Goal: Task Accomplishment & Management: Manage account settings

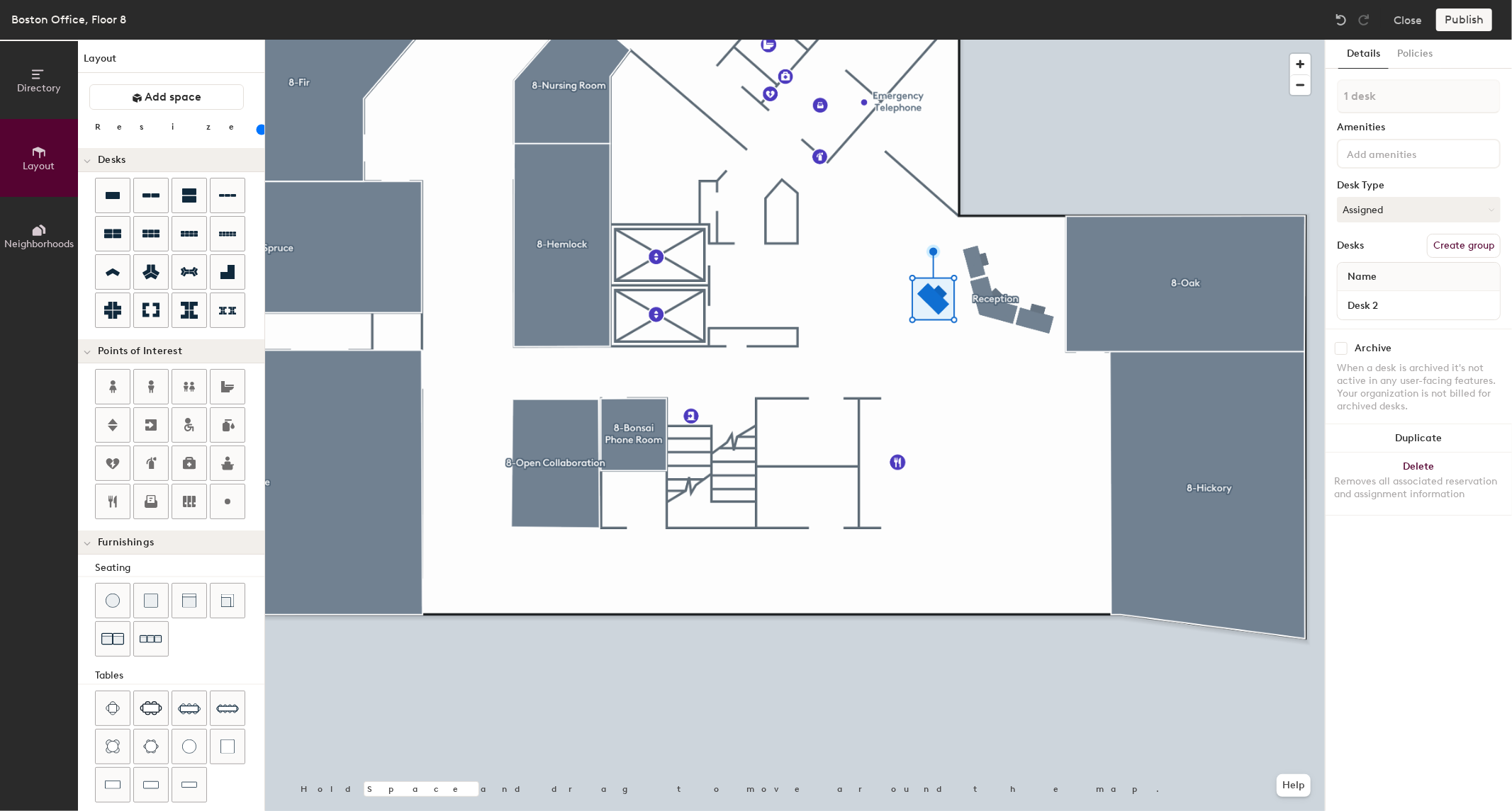
click at [1209, 73] on div "Details Policies 1 desk Amenities Desk Type Assigned Desks Create group Name De…" at bounding box center [1419, 425] width 186 height 771
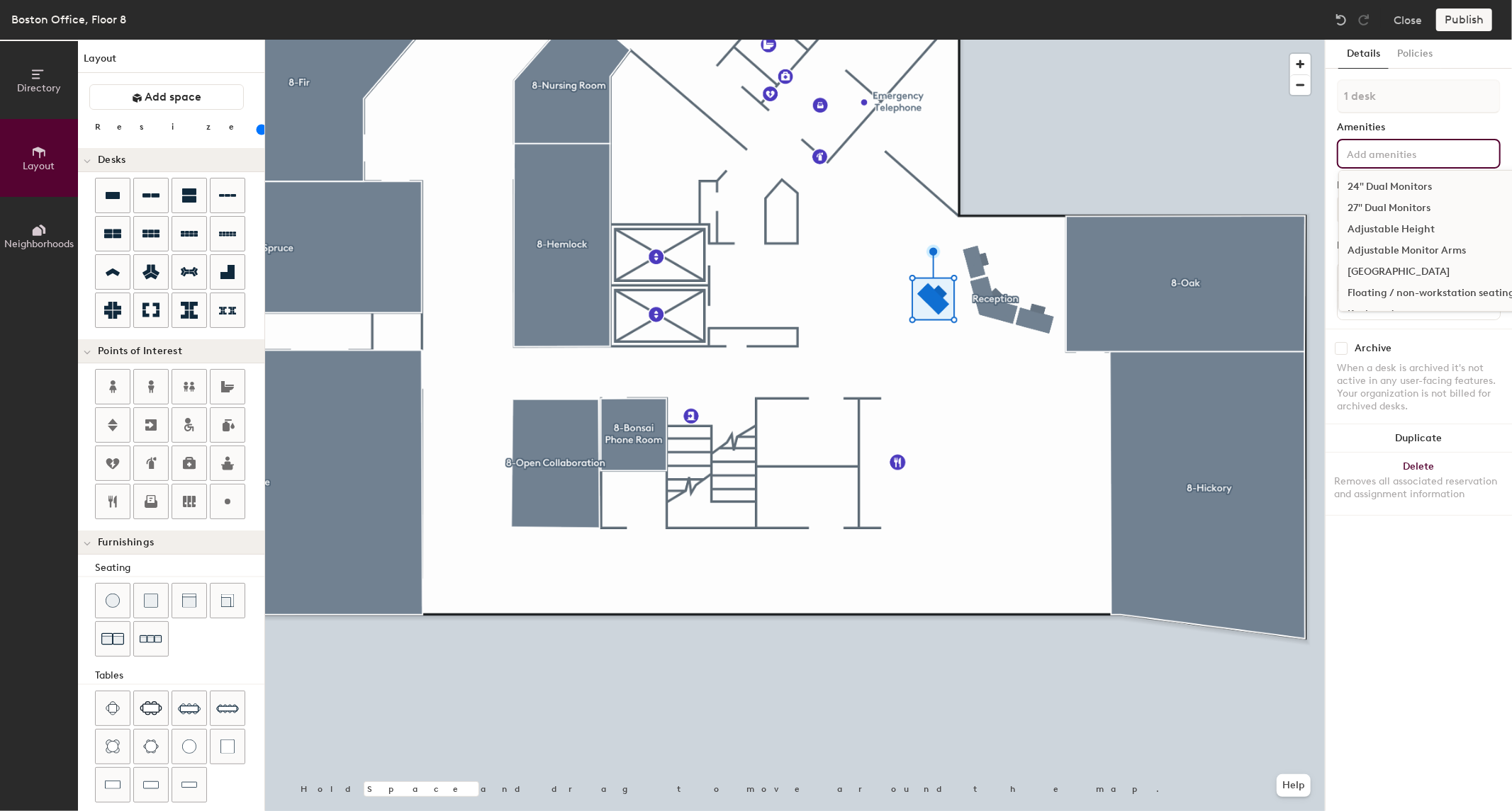
click at [1209, 147] on input at bounding box center [1407, 152] width 128 height 17
click at [1209, 118] on div "1 desk Amenities 24" Dual Monitors 27" Dual Monitors Adjustable Height Adjustab…" at bounding box center [1419, 204] width 164 height 250
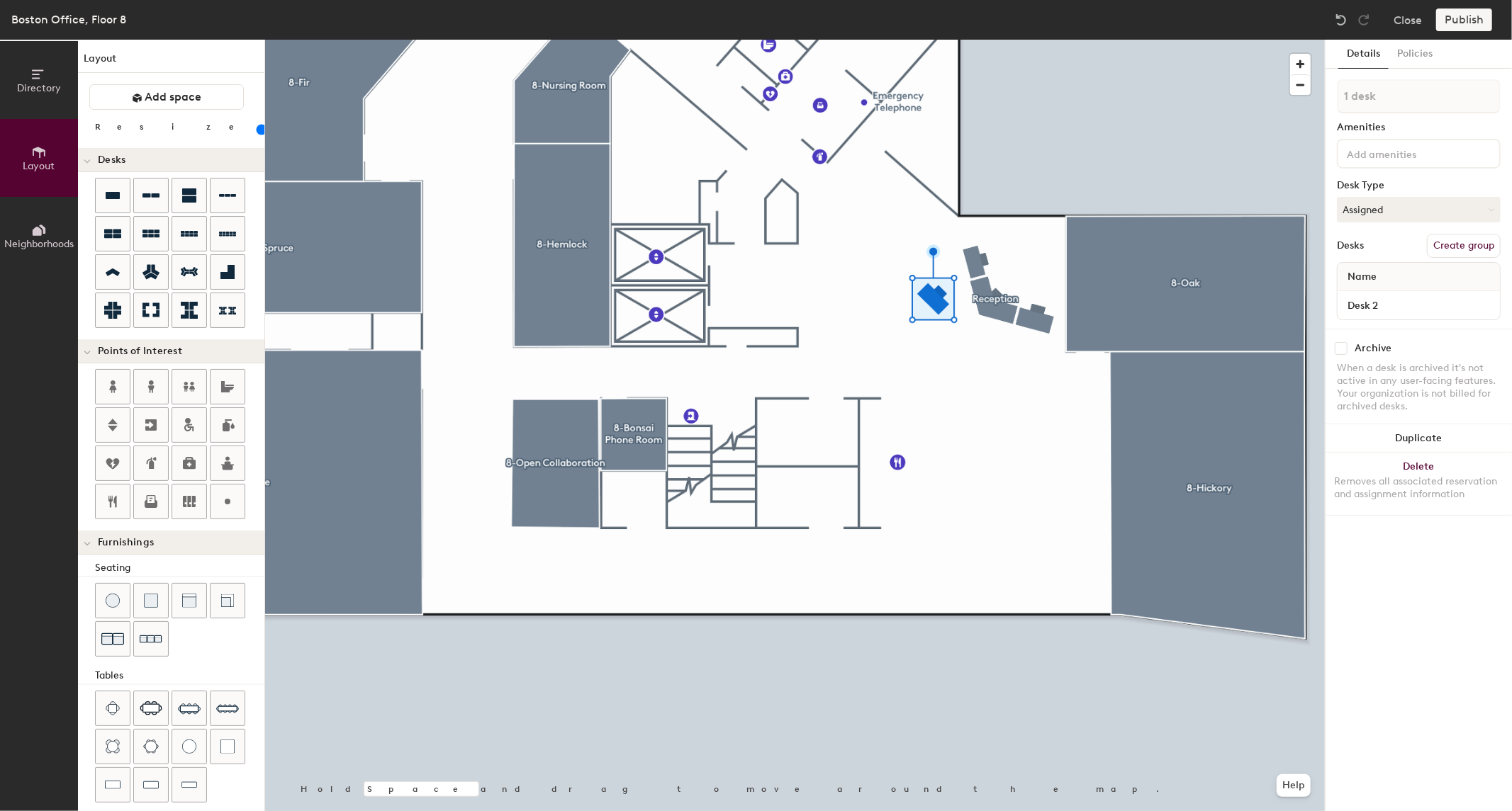
click at [1209, 245] on button "Create group" at bounding box center [1463, 246] width 73 height 24
click at [1209, 27] on button "Publish" at bounding box center [1464, 20] width 56 height 23
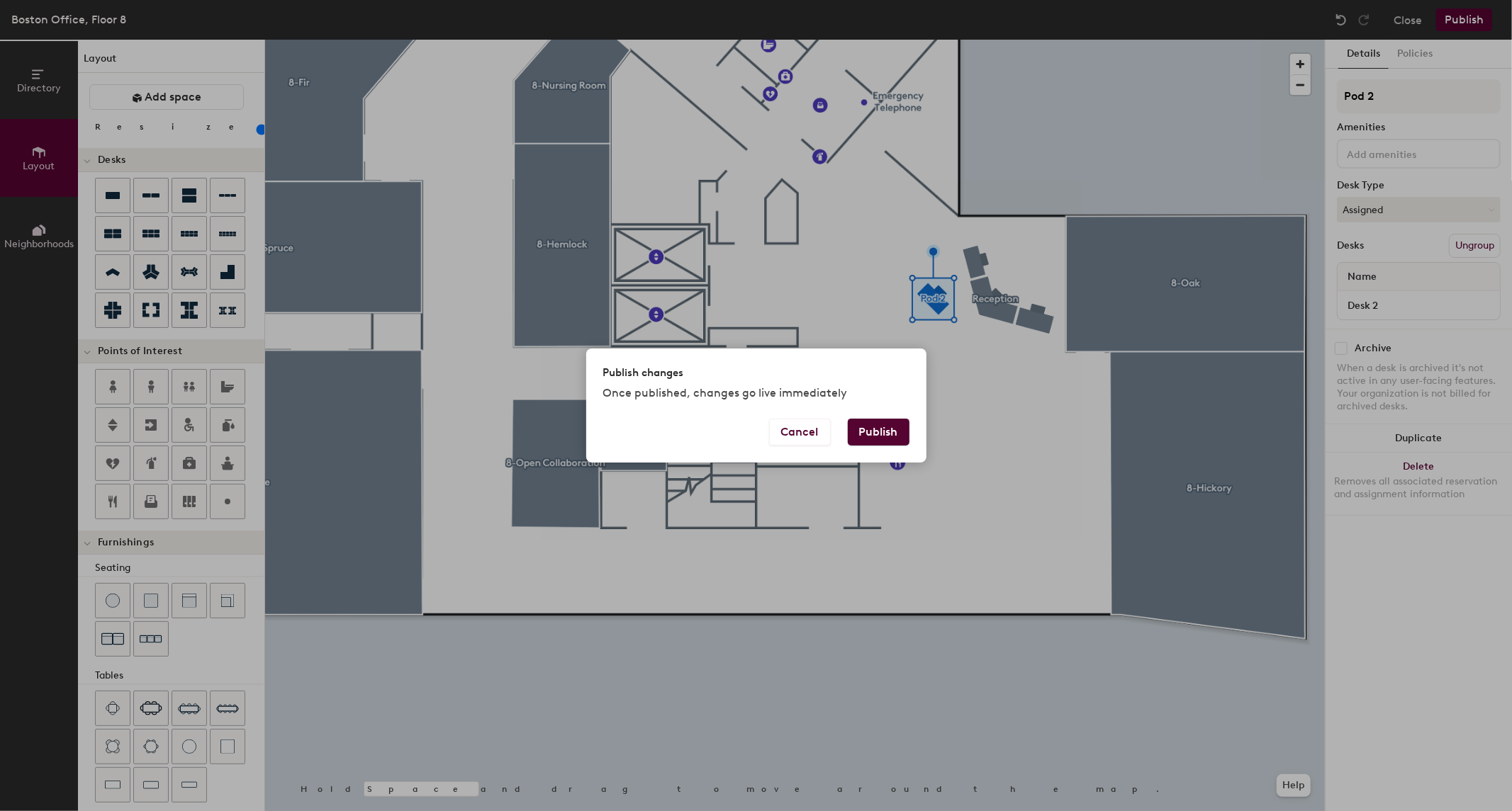
click at [904, 427] on button "Publish" at bounding box center [878, 432] width 62 height 27
type input "20"
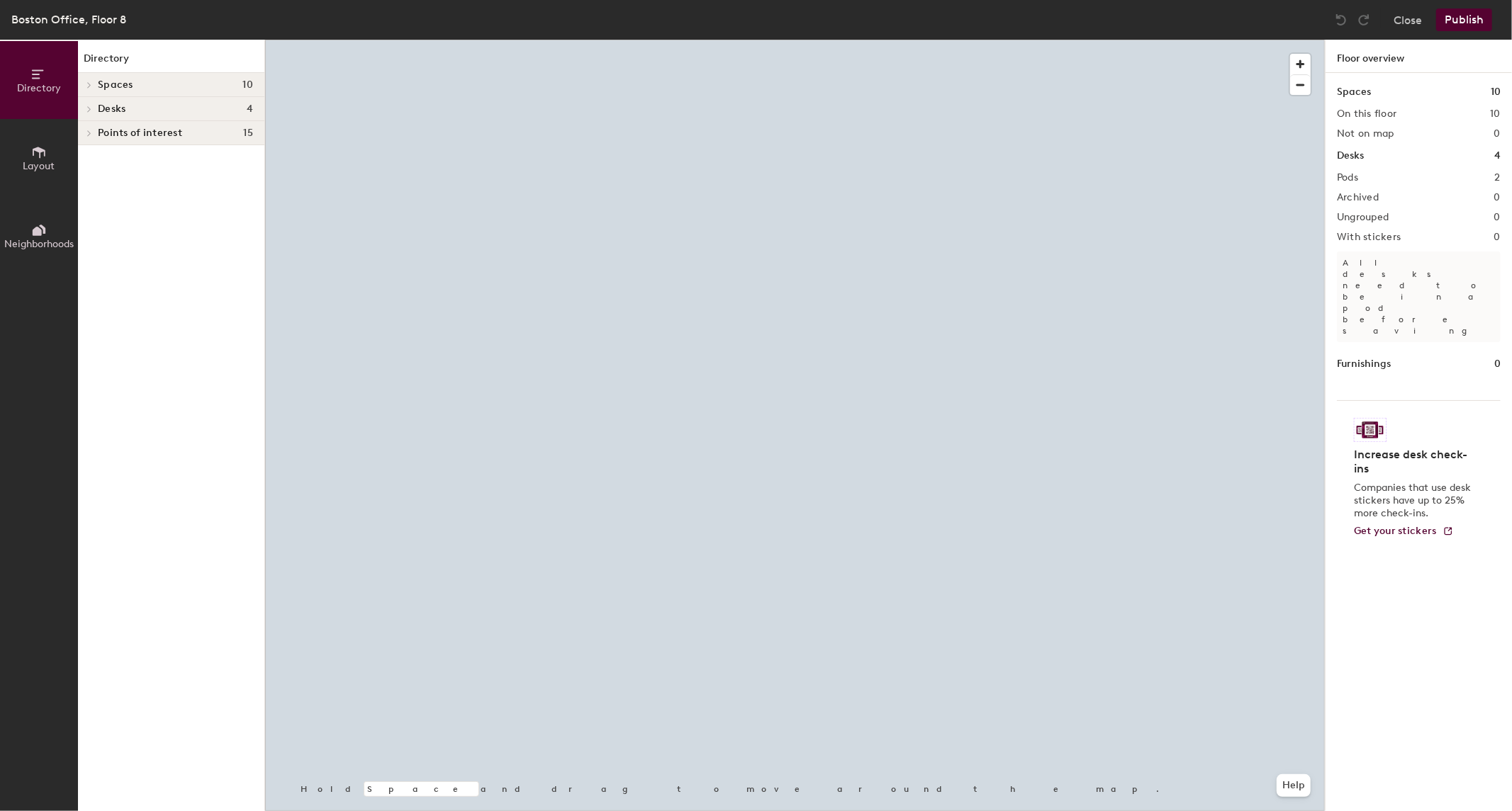
click at [861, 40] on div at bounding box center [795, 40] width 1059 height 0
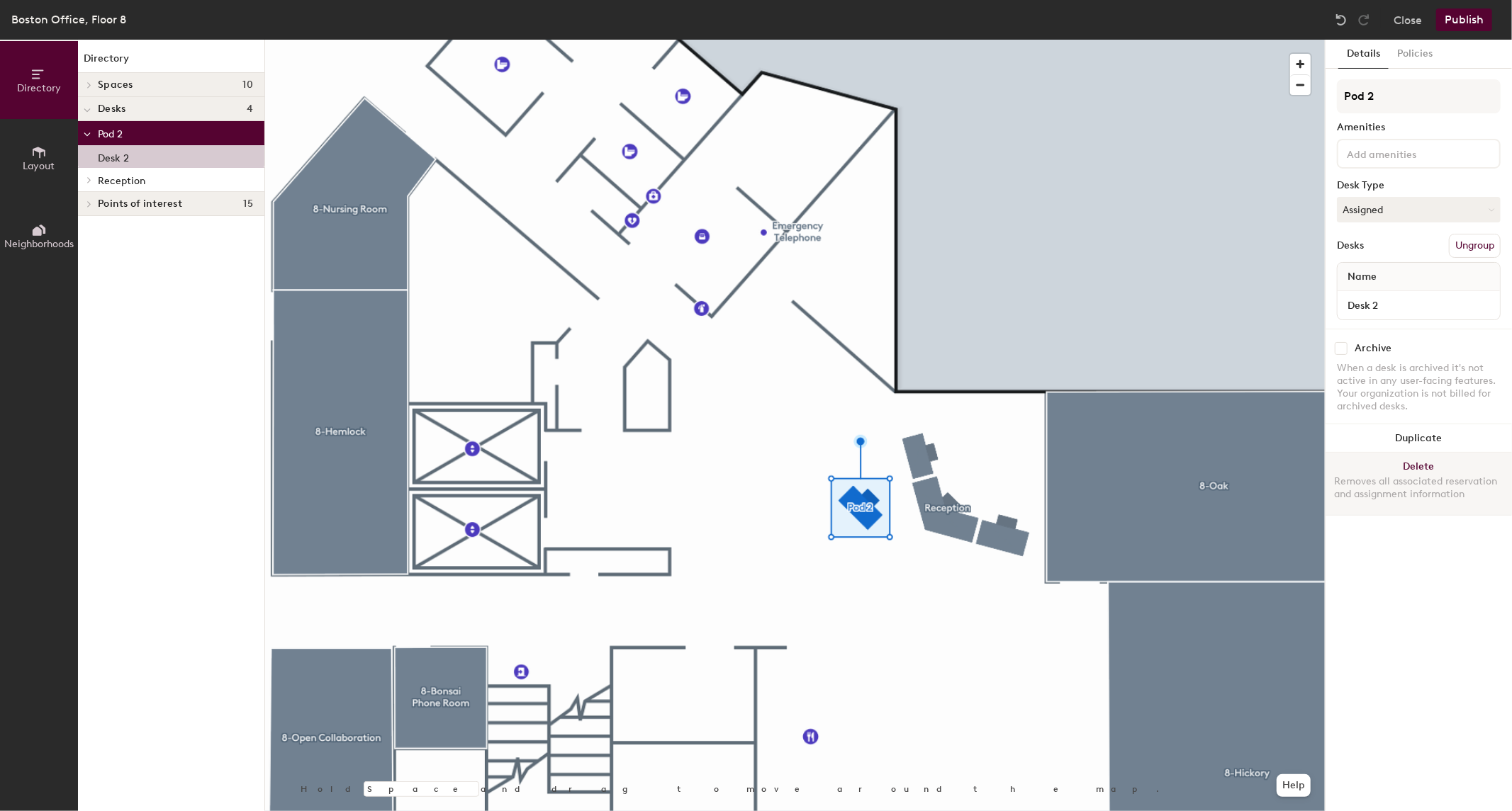
click at [1408, 465] on button "Delete Removes all associated reservation and assignment information" at bounding box center [1419, 484] width 186 height 63
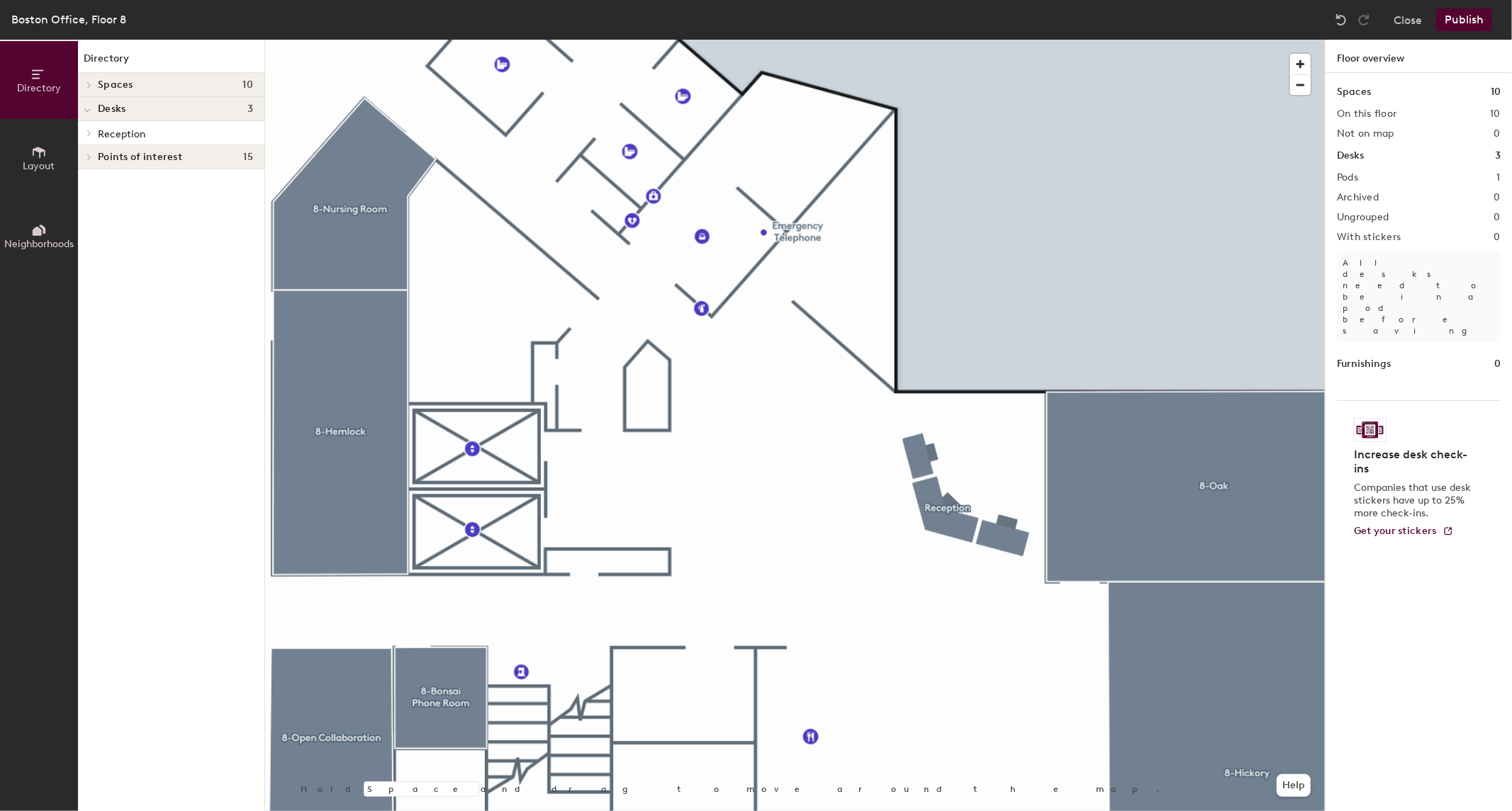
click at [941, 40] on div at bounding box center [795, 40] width 1059 height 0
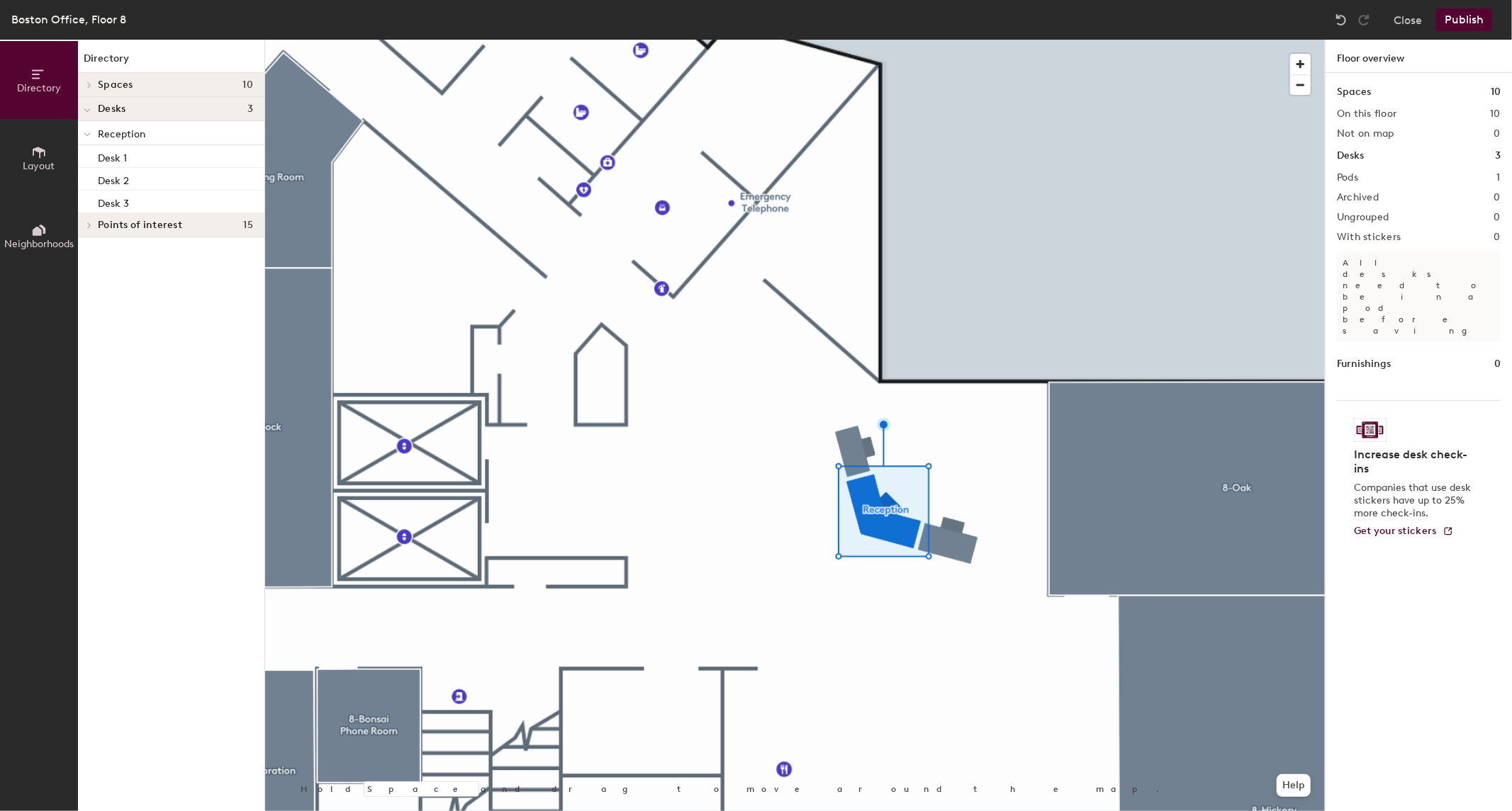
click at [900, 40] on div at bounding box center [795, 40] width 1059 height 0
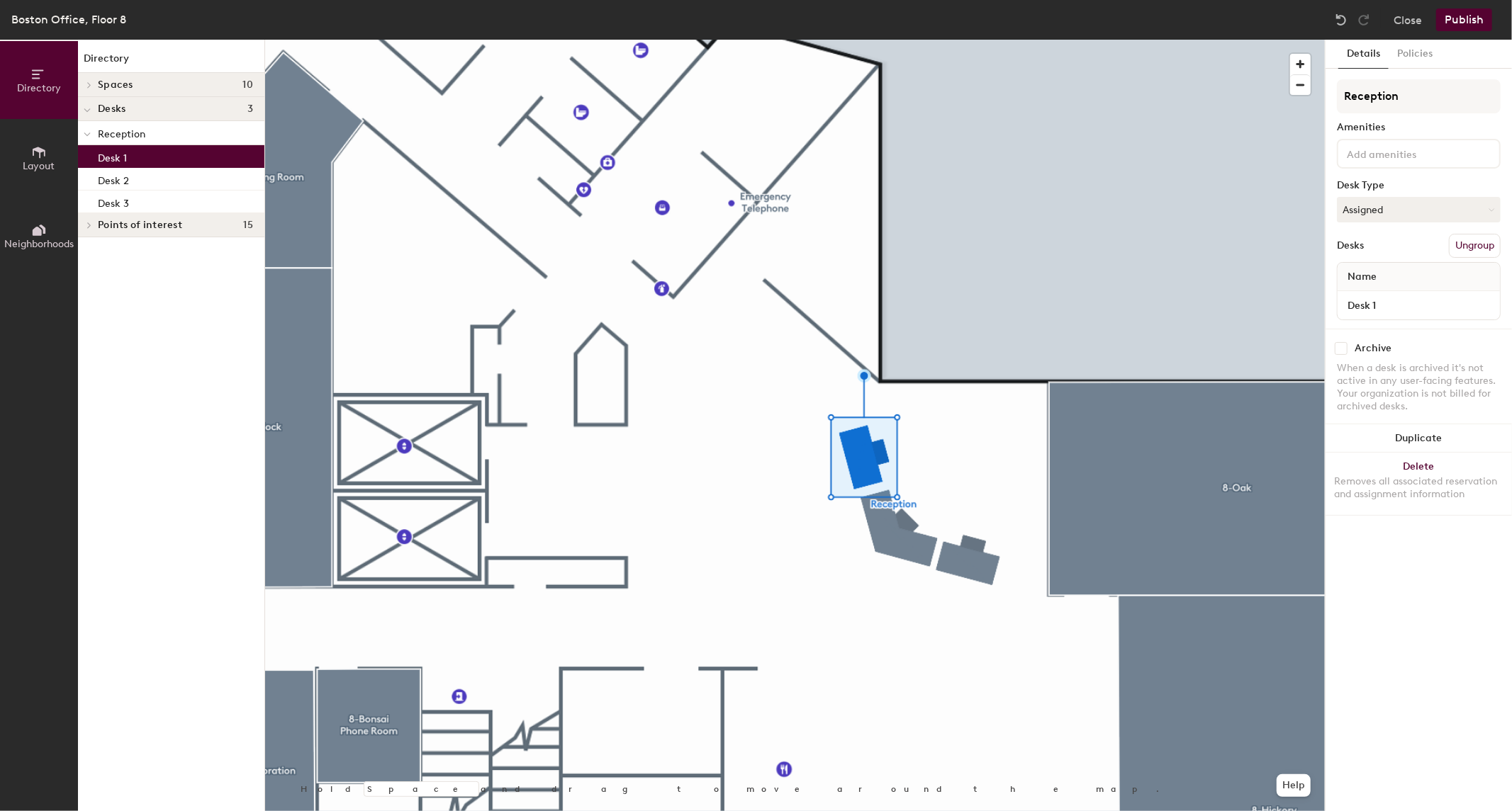
click at [963, 40] on div at bounding box center [795, 40] width 1059 height 0
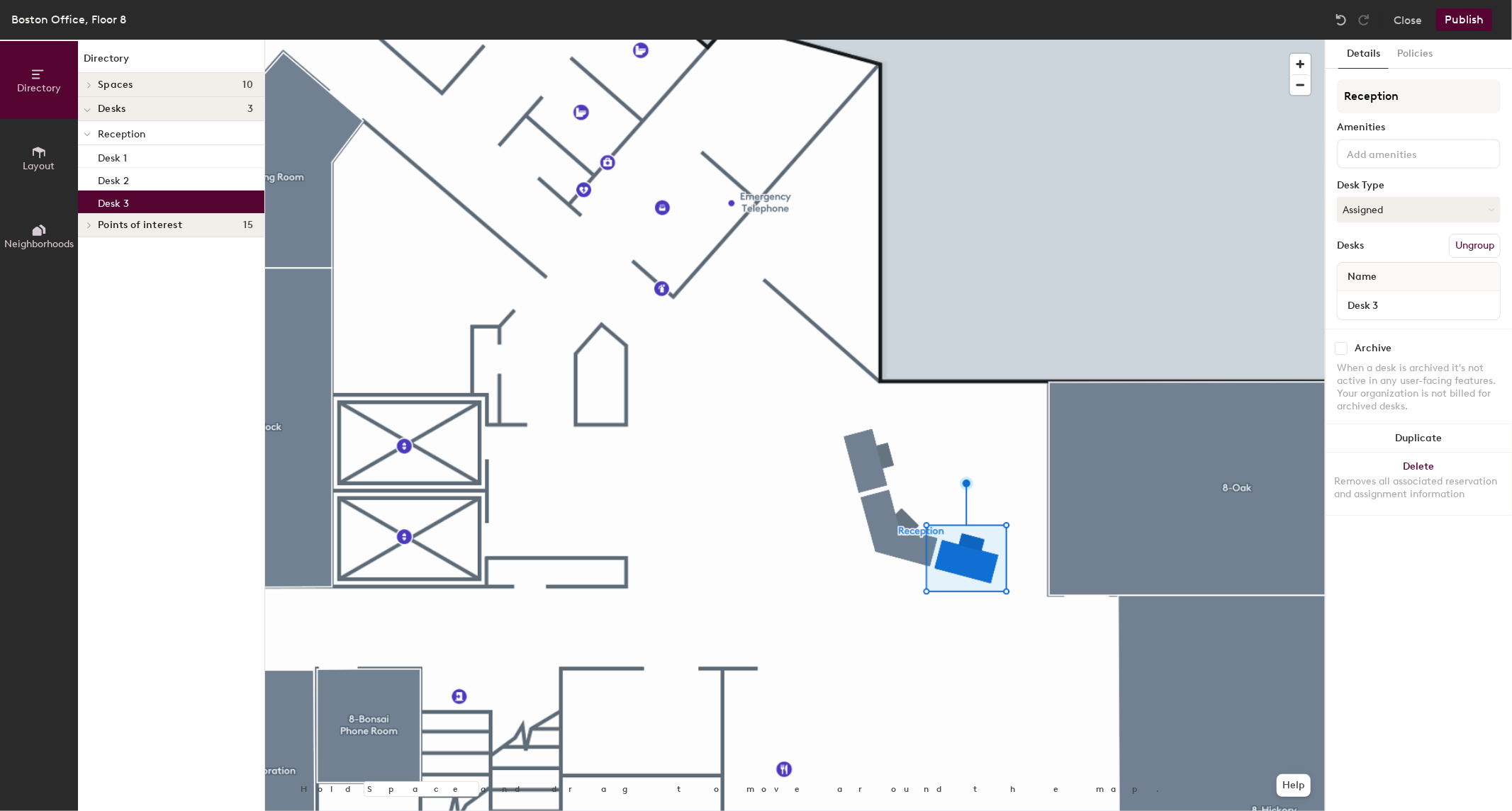
click at [49, 147] on button "Layout" at bounding box center [39, 157] width 78 height 78
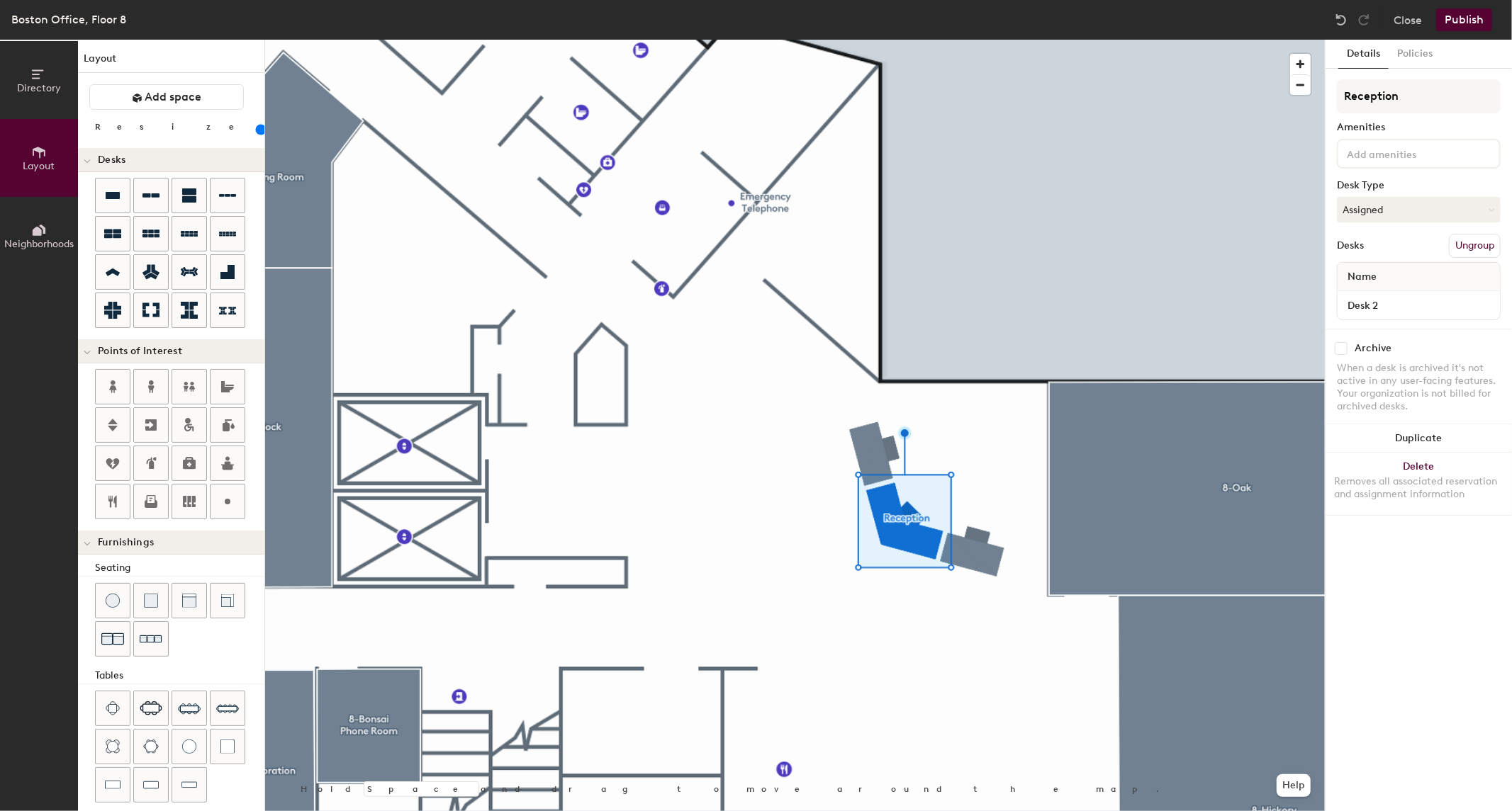
click at [725, 462] on div "Directory Layout Neighborhoods Layout Add space Resize Desks Points of Interest…" at bounding box center [756, 425] width 1512 height 771
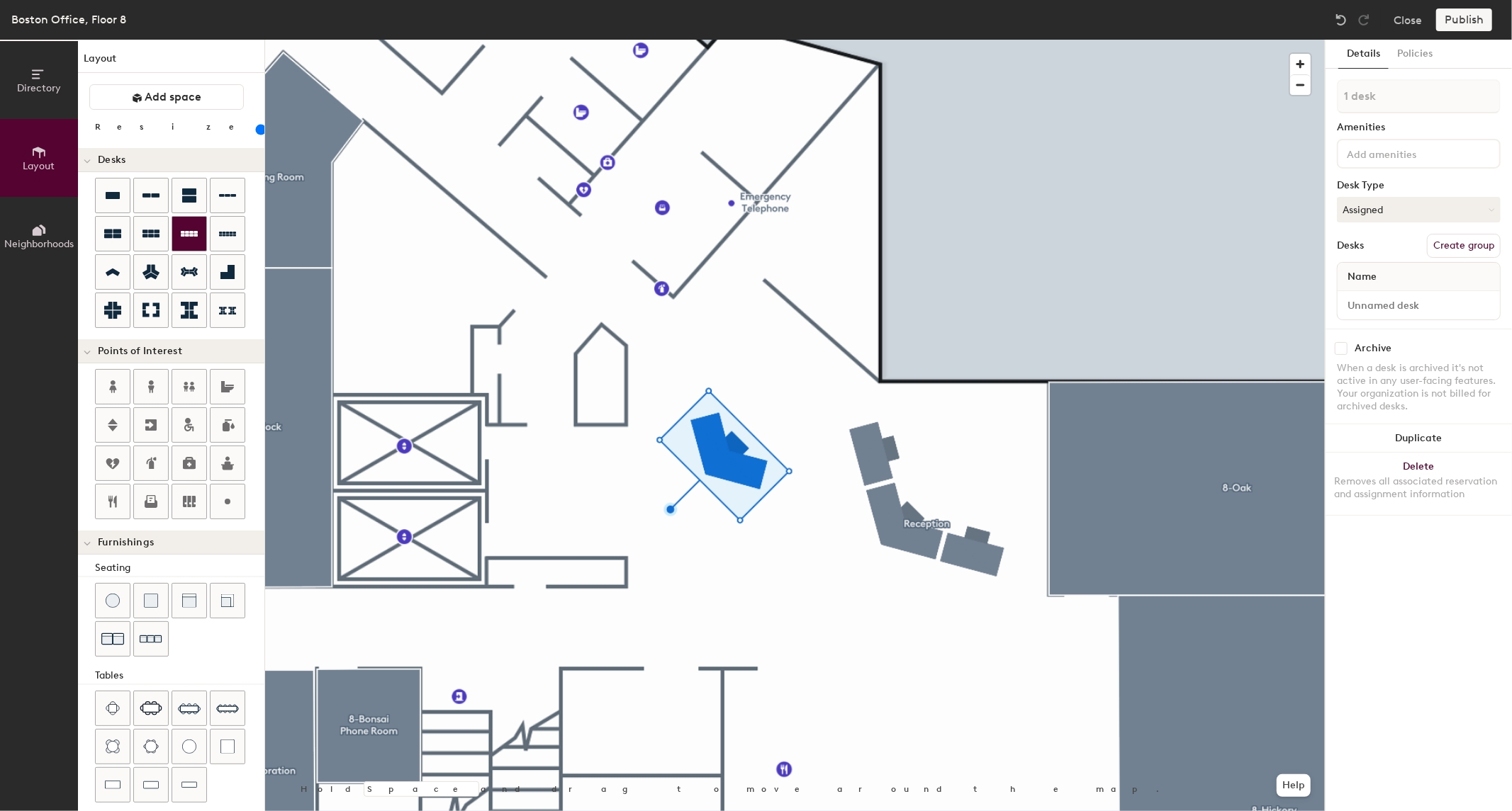
click at [815, 493] on div "Directory Layout Neighborhoods Layout Add space Resize Desks Points of Interest…" at bounding box center [756, 425] width 1512 height 771
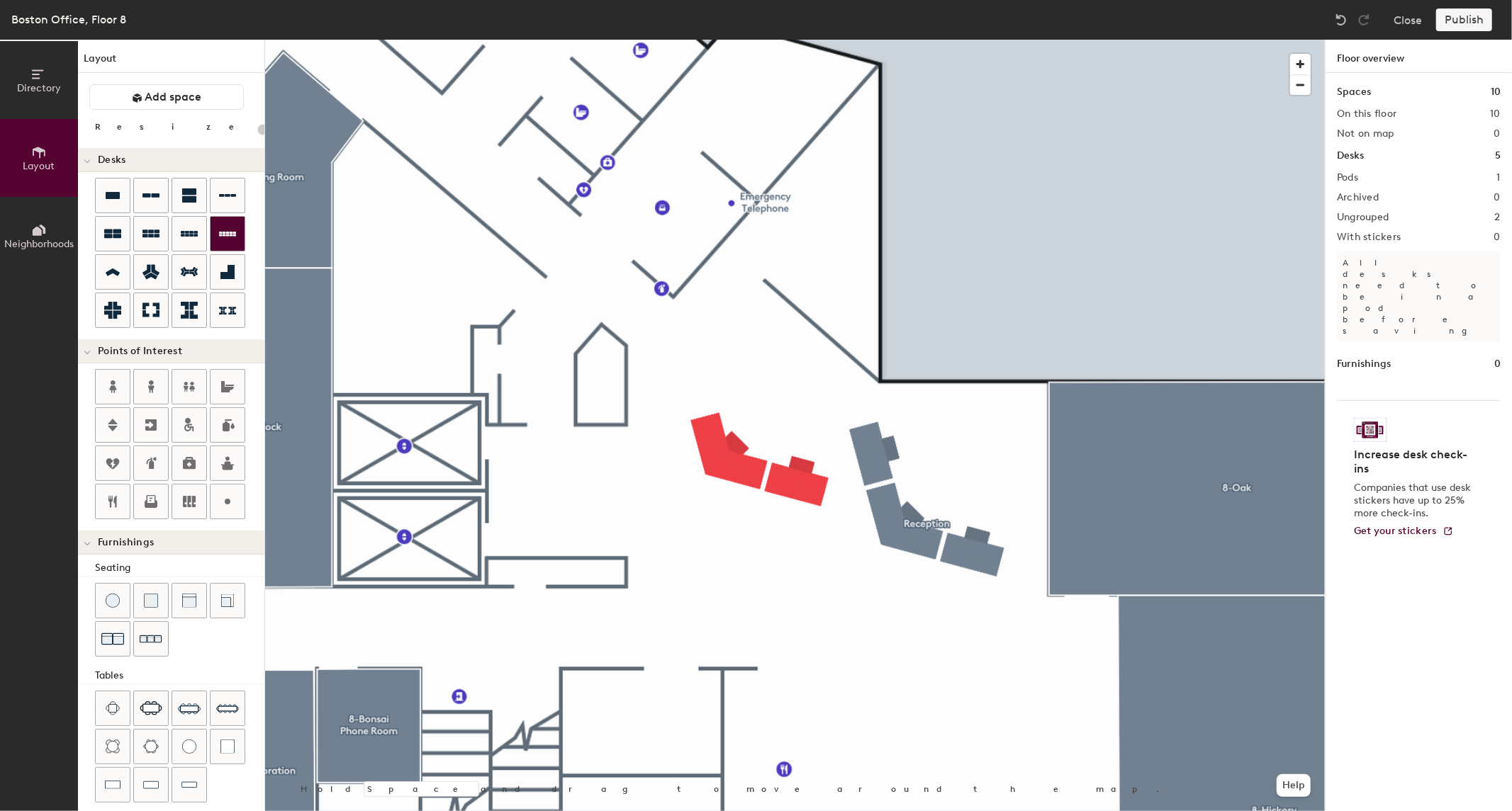
click at [828, 556] on div "Directory Layout Neighborhoods Layout Add space Resize Desks Points of Interest…" at bounding box center [756, 425] width 1512 height 771
click at [821, 543] on div "Directory Layout Neighborhoods Layout Add space Resize Desks Points of Interest…" at bounding box center [756, 425] width 1512 height 771
type input "120"
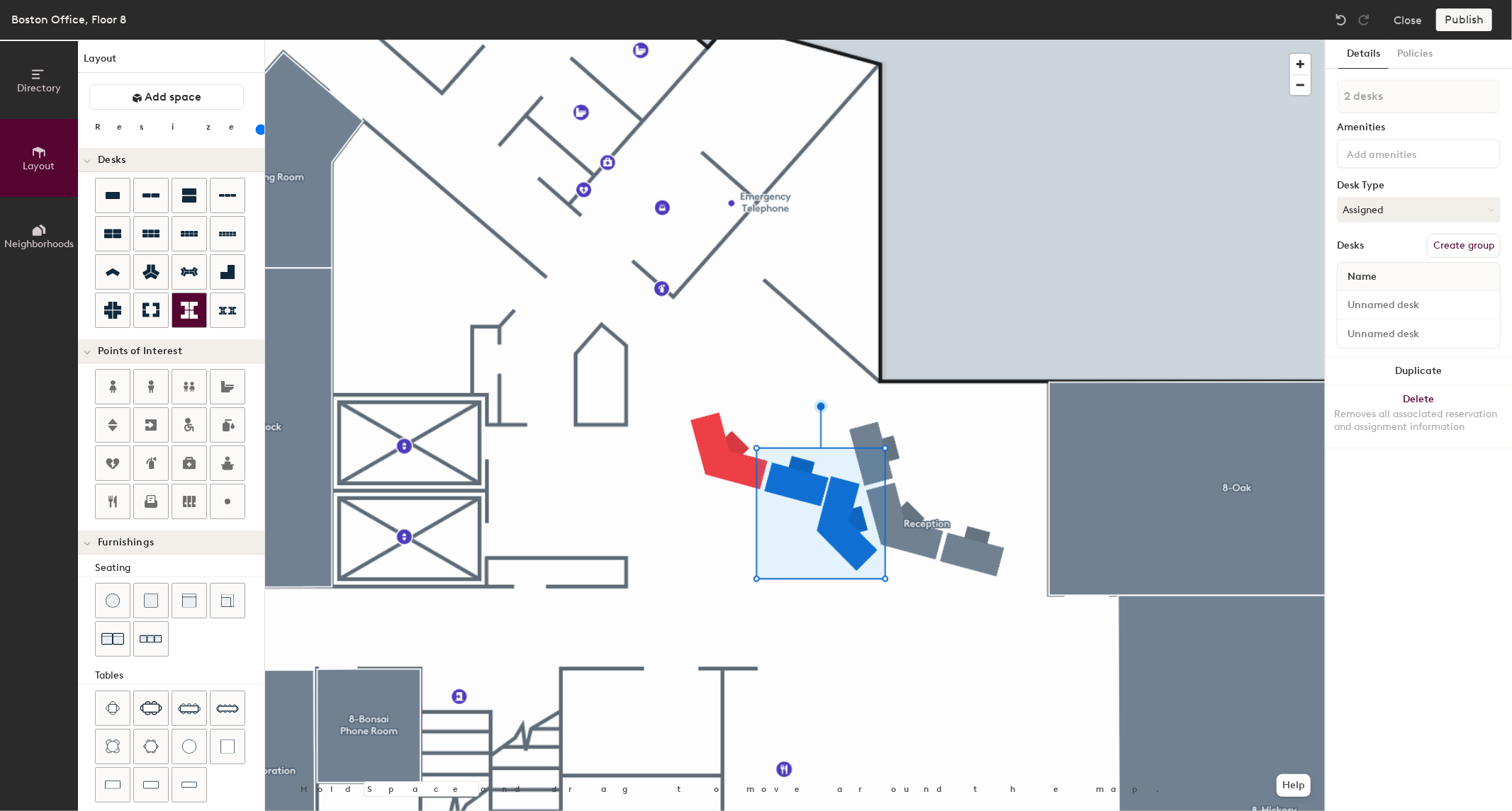
type input "3 desks"
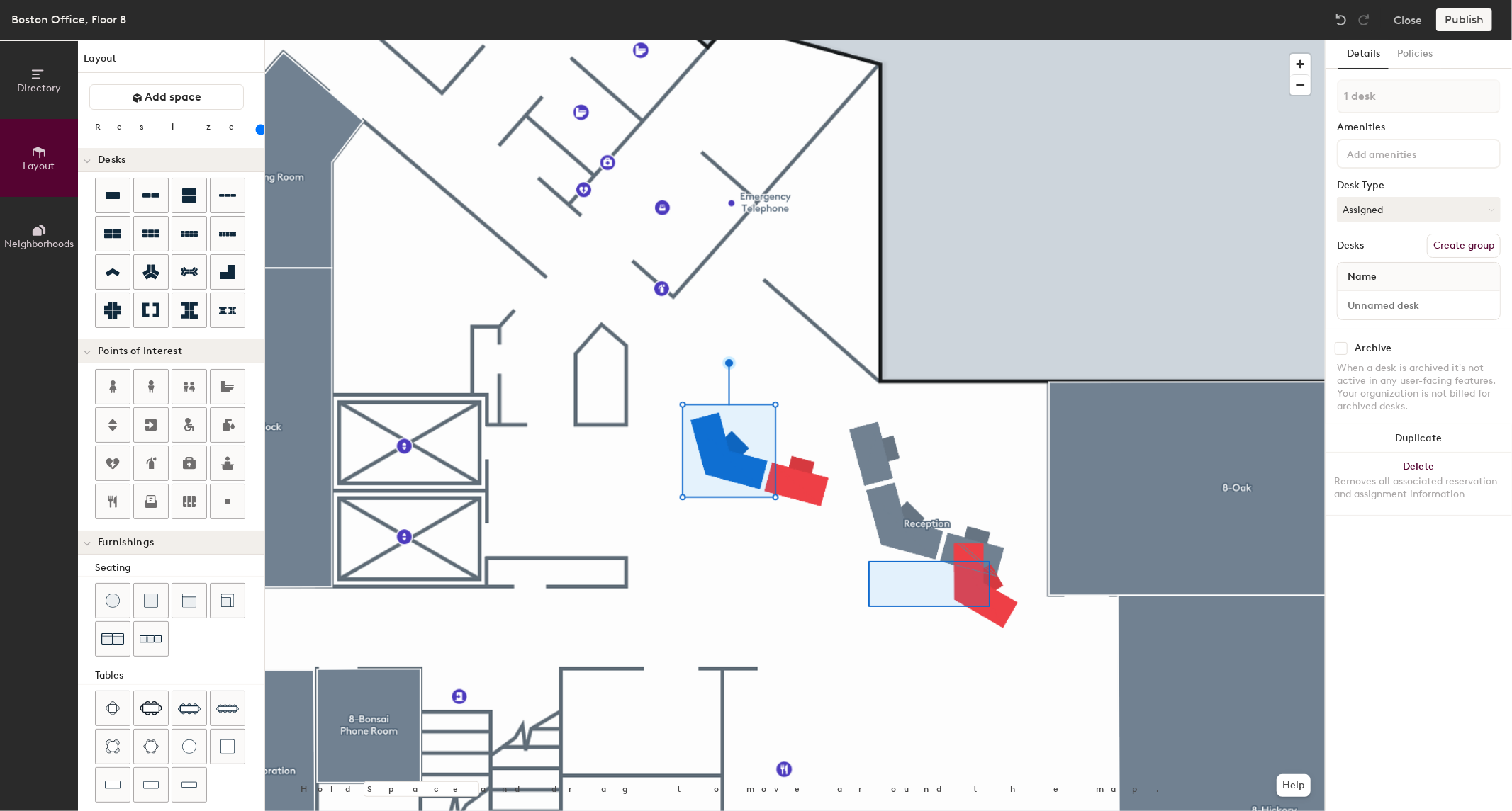
click at [868, 40] on div at bounding box center [795, 40] width 1059 height 0
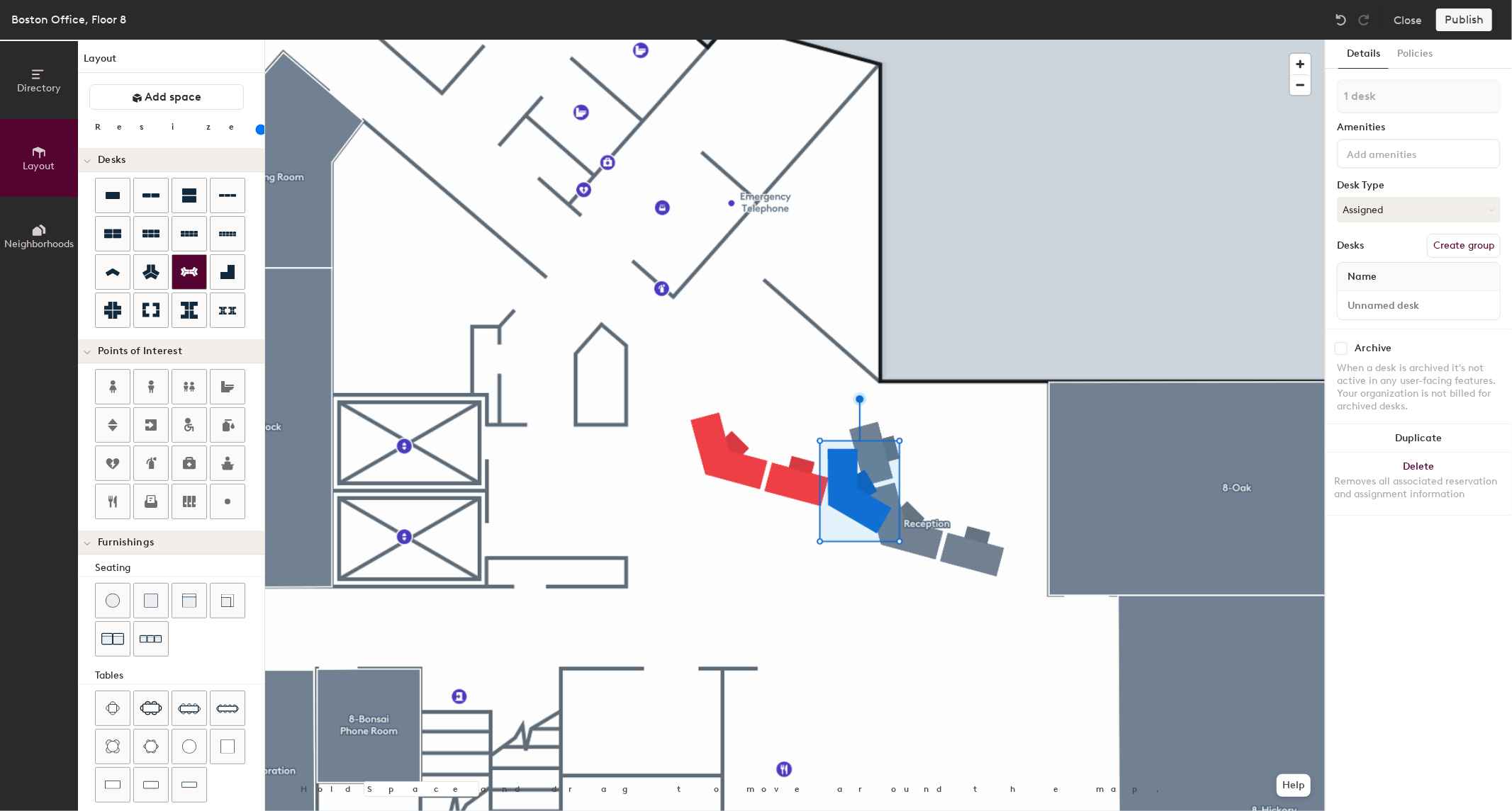
click at [196, 278] on icon at bounding box center [189, 272] width 17 height 17
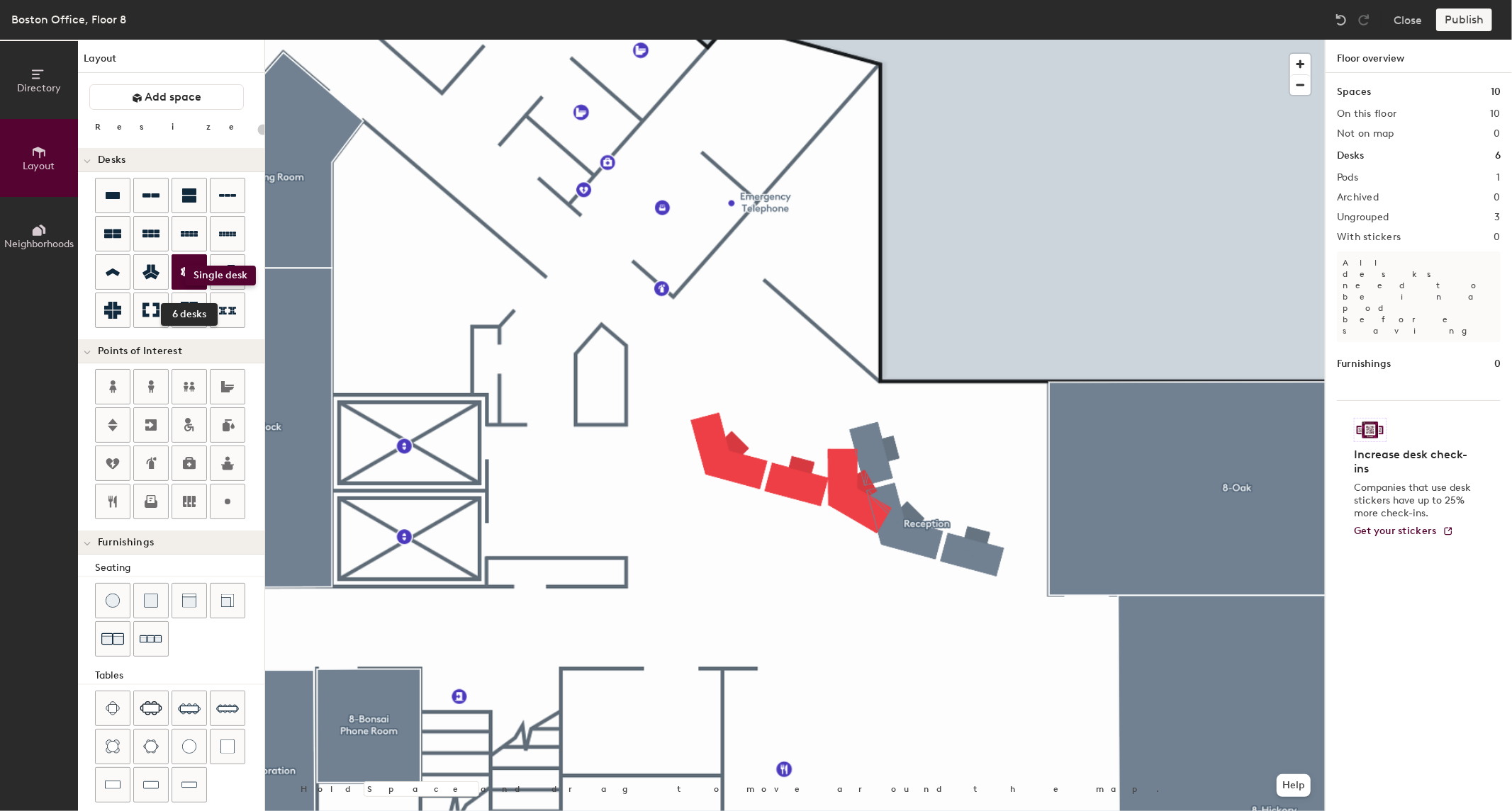
drag, startPoint x: 96, startPoint y: 195, endPoint x: 185, endPoint y: 265, distance: 113.2
click at [185, 265] on div "6 desks" at bounding box center [179, 255] width 169 height 153
drag, startPoint x: 114, startPoint y: 188, endPoint x: 96, endPoint y: 197, distance: 20.1
click at [96, 197] on div at bounding box center [112, 195] width 34 height 34
click at [100, 194] on div at bounding box center [112, 195] width 34 height 34
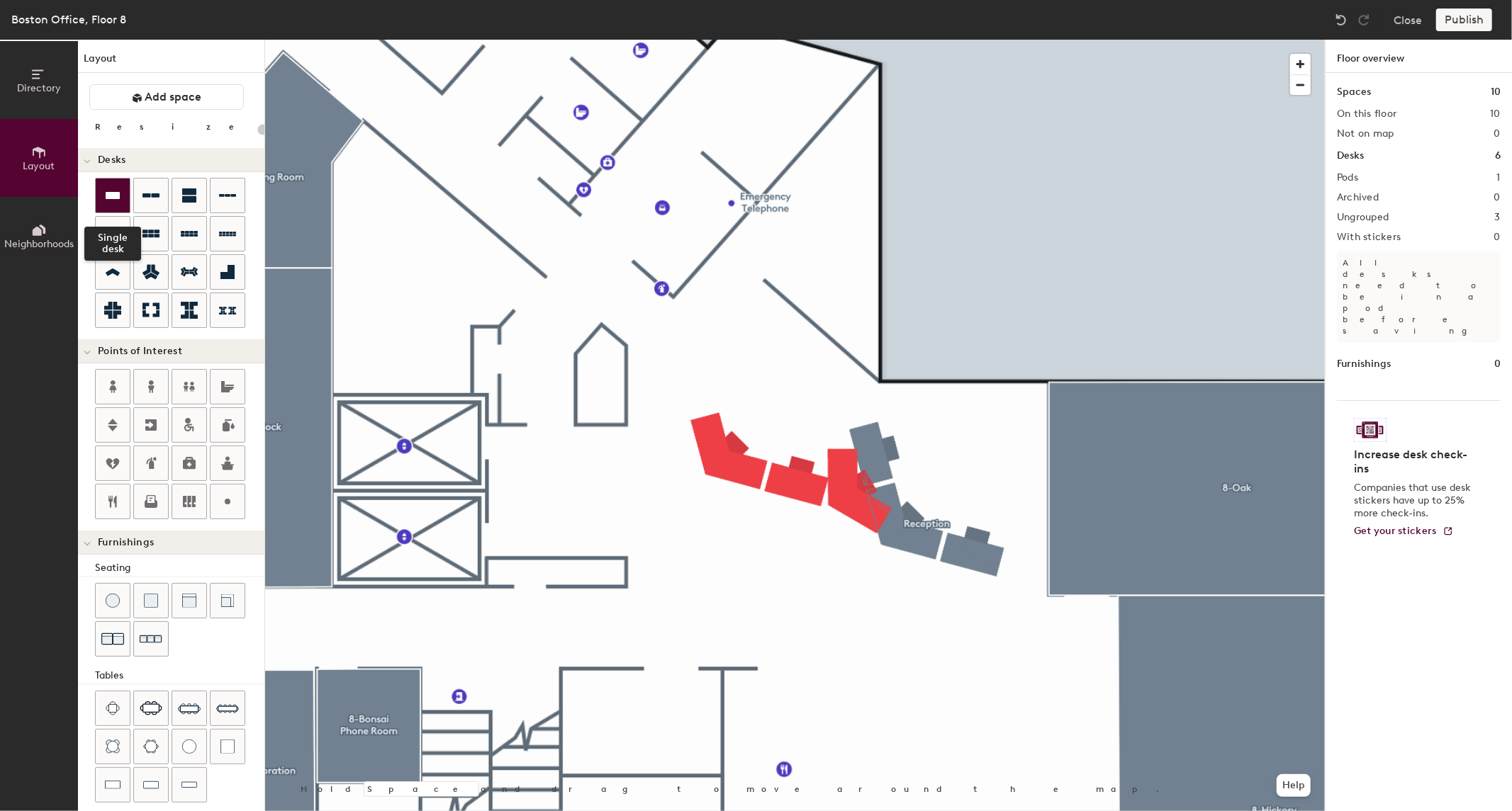
click at [112, 196] on icon at bounding box center [112, 195] width 14 height 7
click at [420, 243] on div "Directory Layout Neighborhoods Layout Add space Resize Desks Points of Interest…" at bounding box center [756, 425] width 1512 height 771
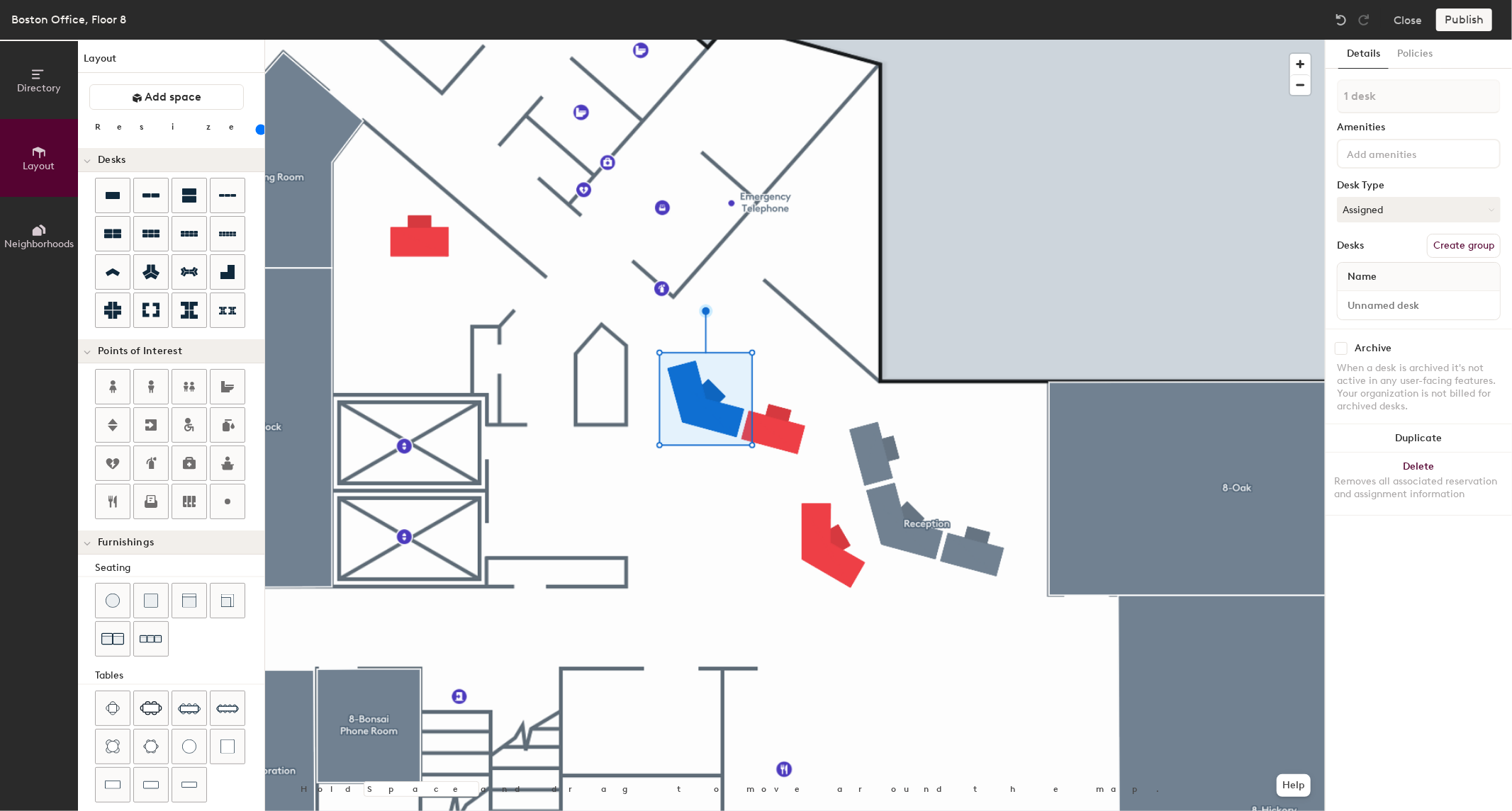
click at [784, 40] on div at bounding box center [795, 40] width 1059 height 0
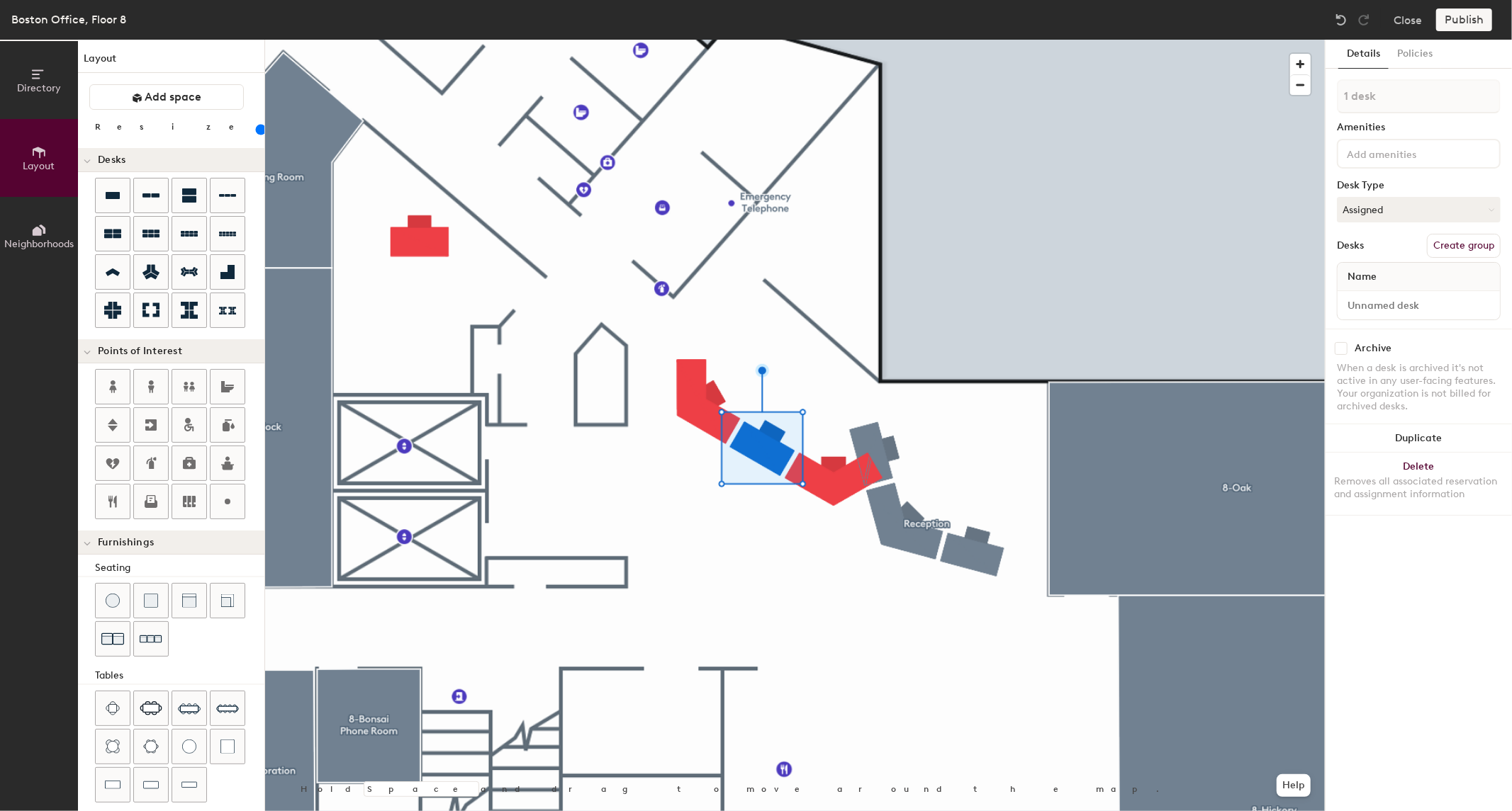
click at [816, 40] on div at bounding box center [795, 40] width 1059 height 0
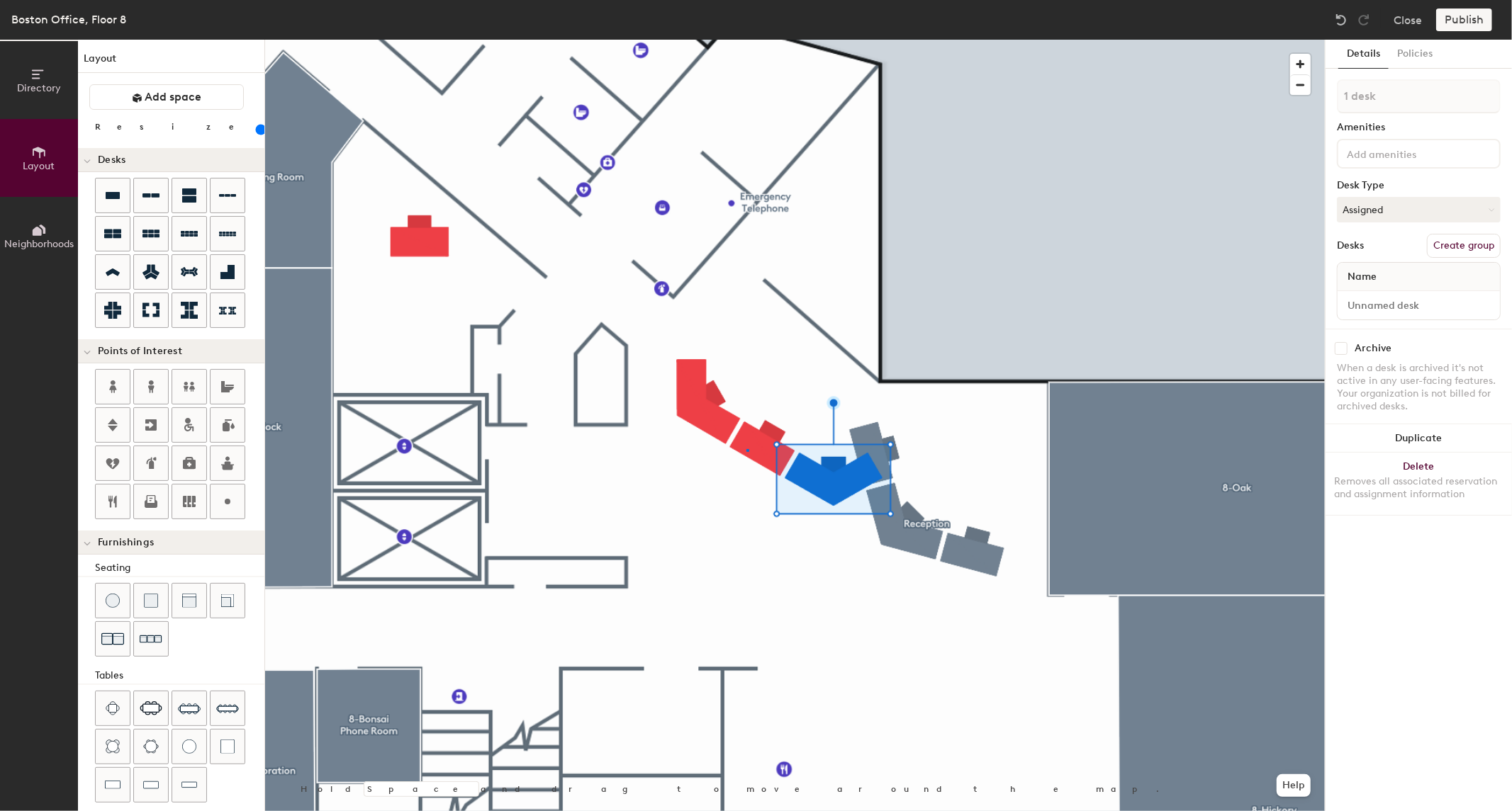
drag, startPoint x: 112, startPoint y: 194, endPoint x: 746, endPoint y: 450, distance: 683.7
click at [746, 40] on div at bounding box center [795, 40] width 1059 height 0
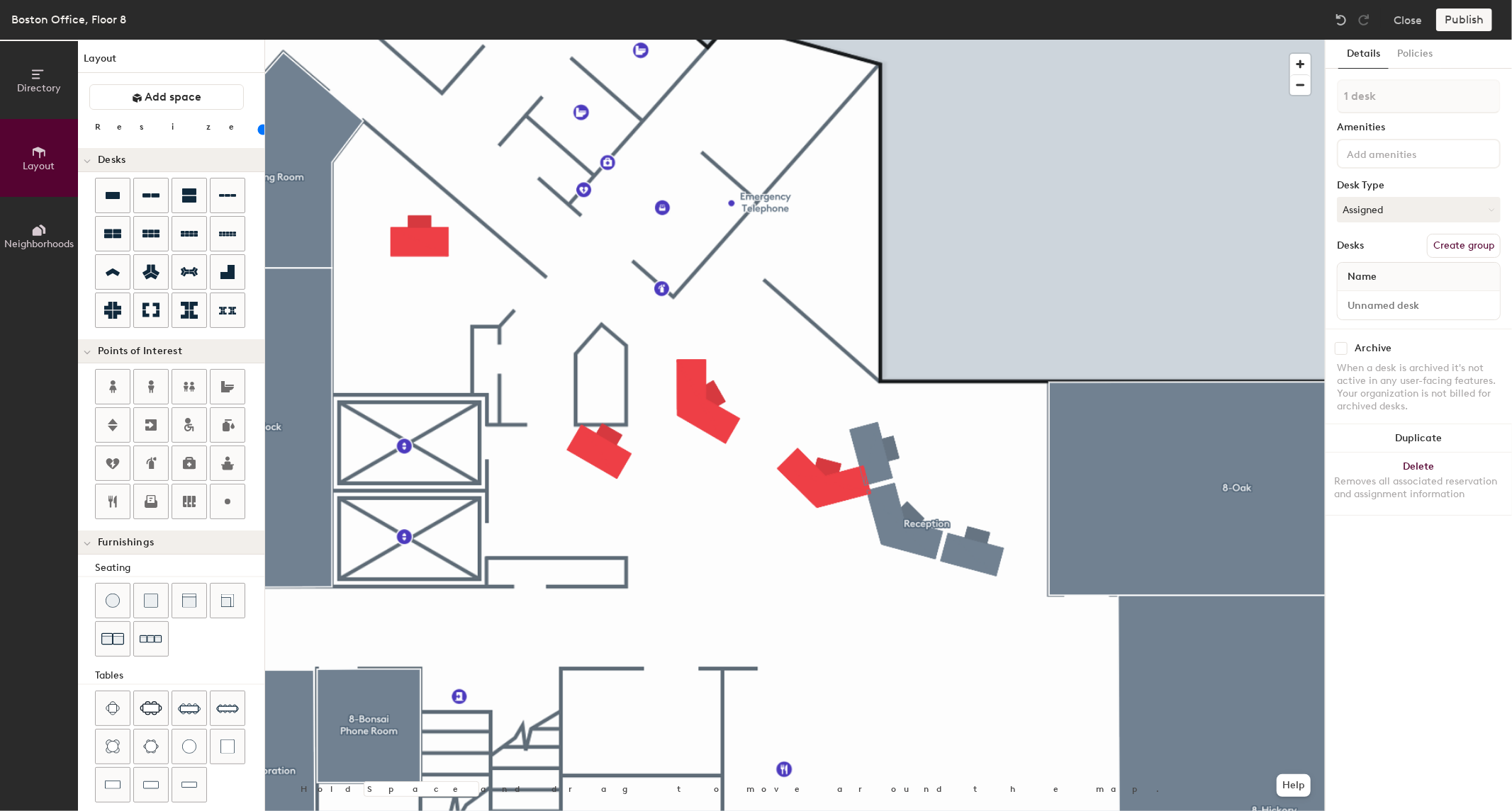
type input "120"
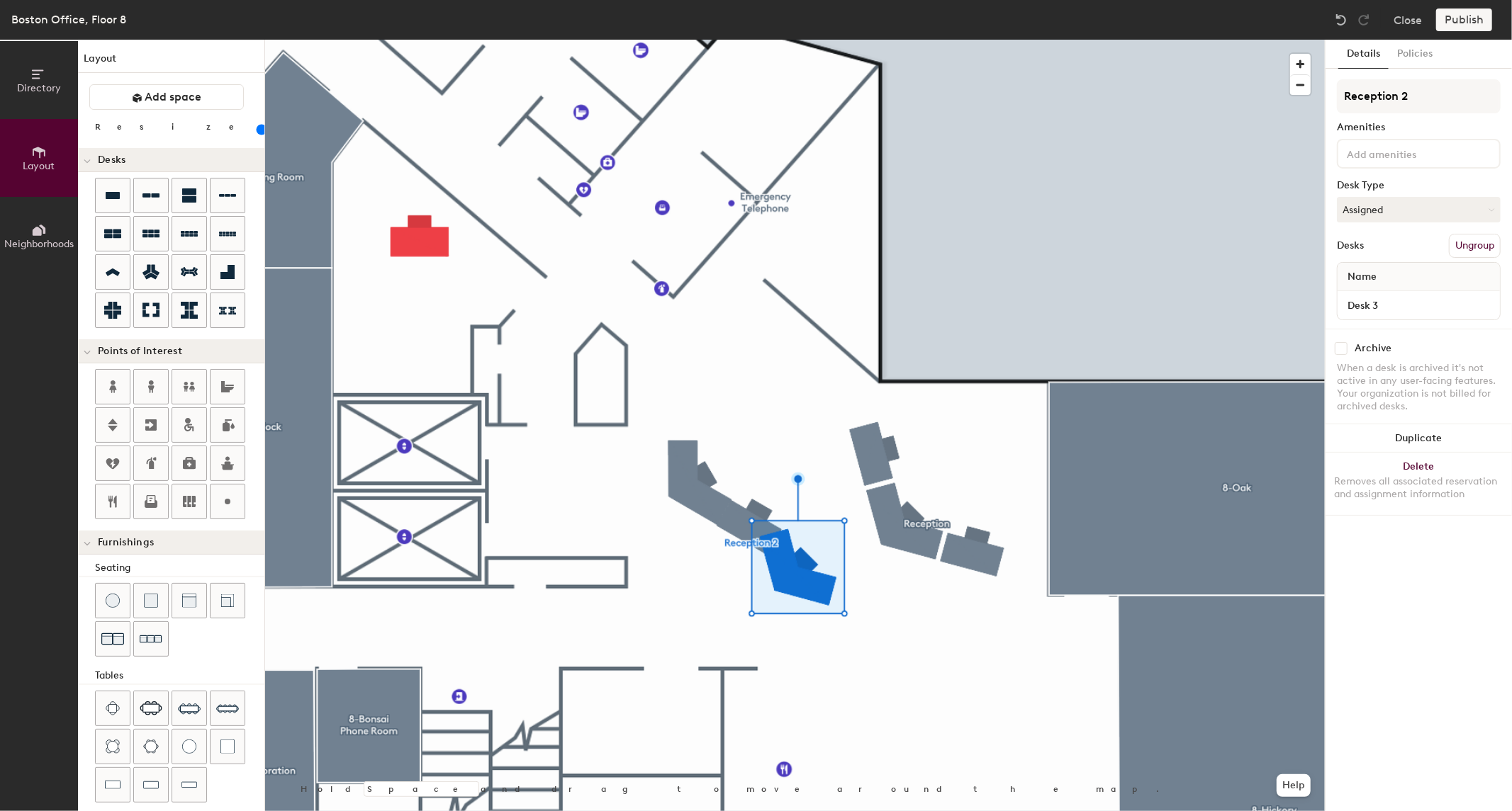
click at [257, 129] on input "range" at bounding box center [257, 129] width 0 height 12
click at [257, 134] on input "range" at bounding box center [257, 129] width 0 height 12
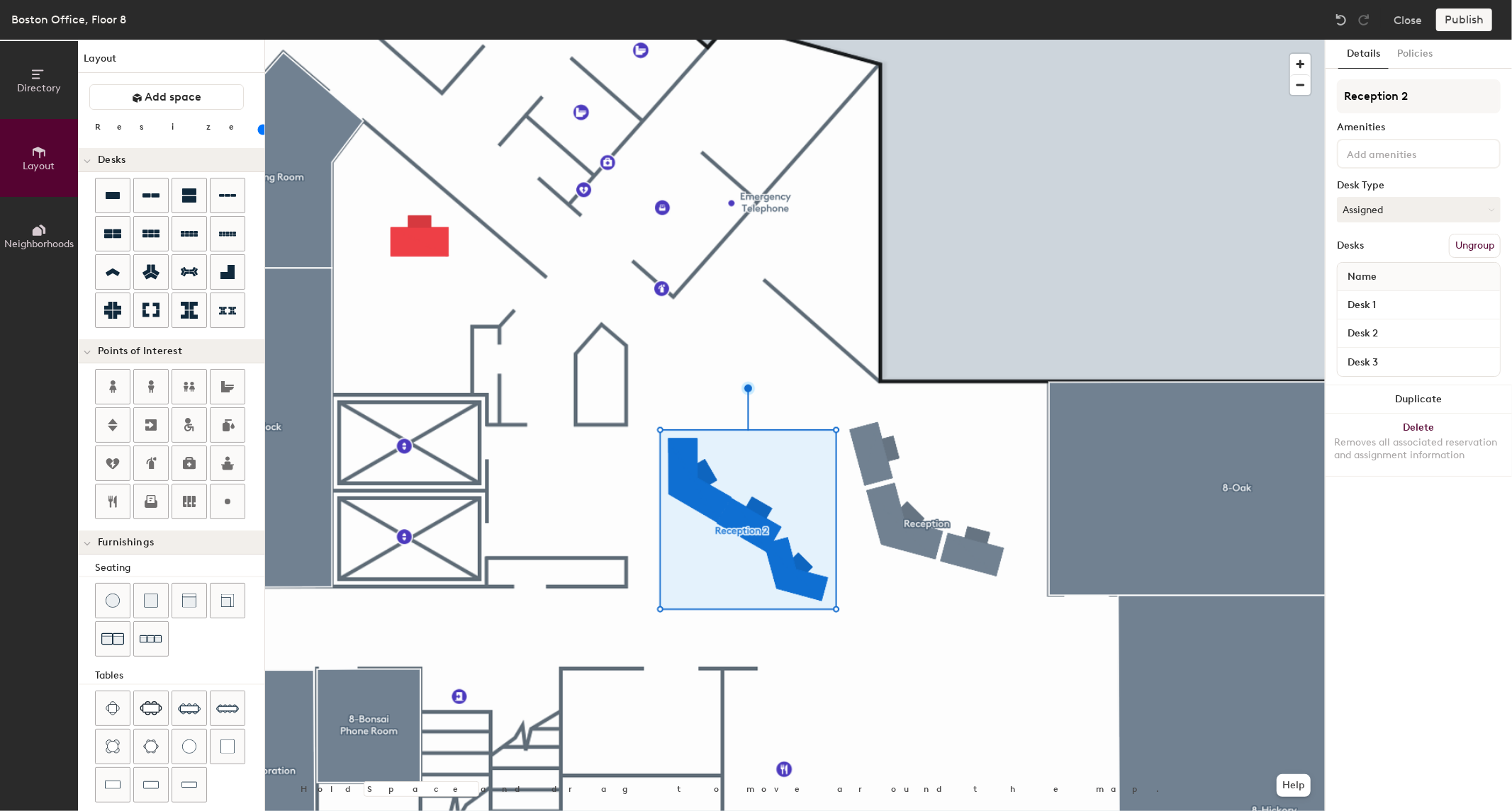
type input "100"
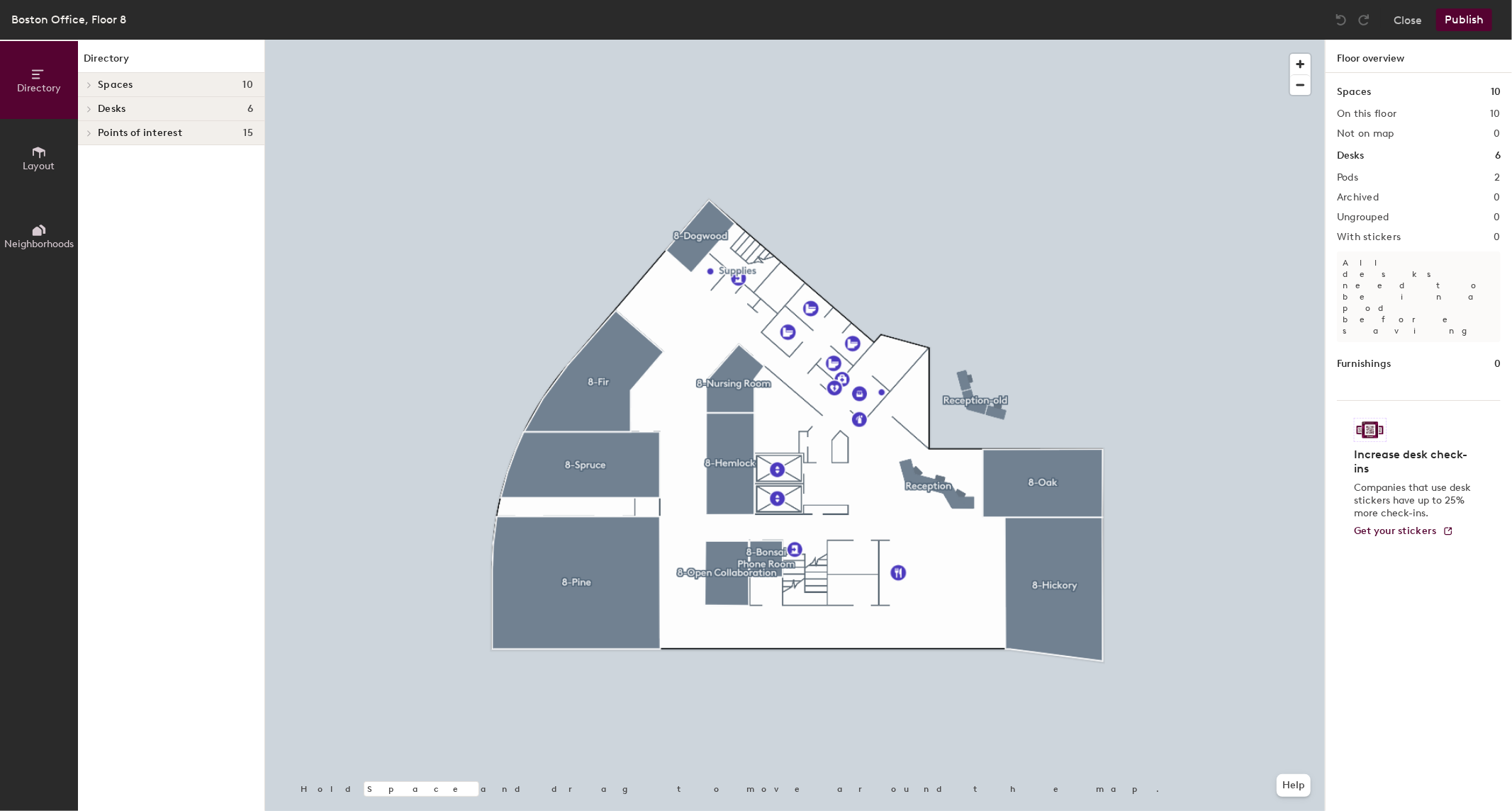
click at [1005, 40] on div at bounding box center [795, 40] width 1059 height 0
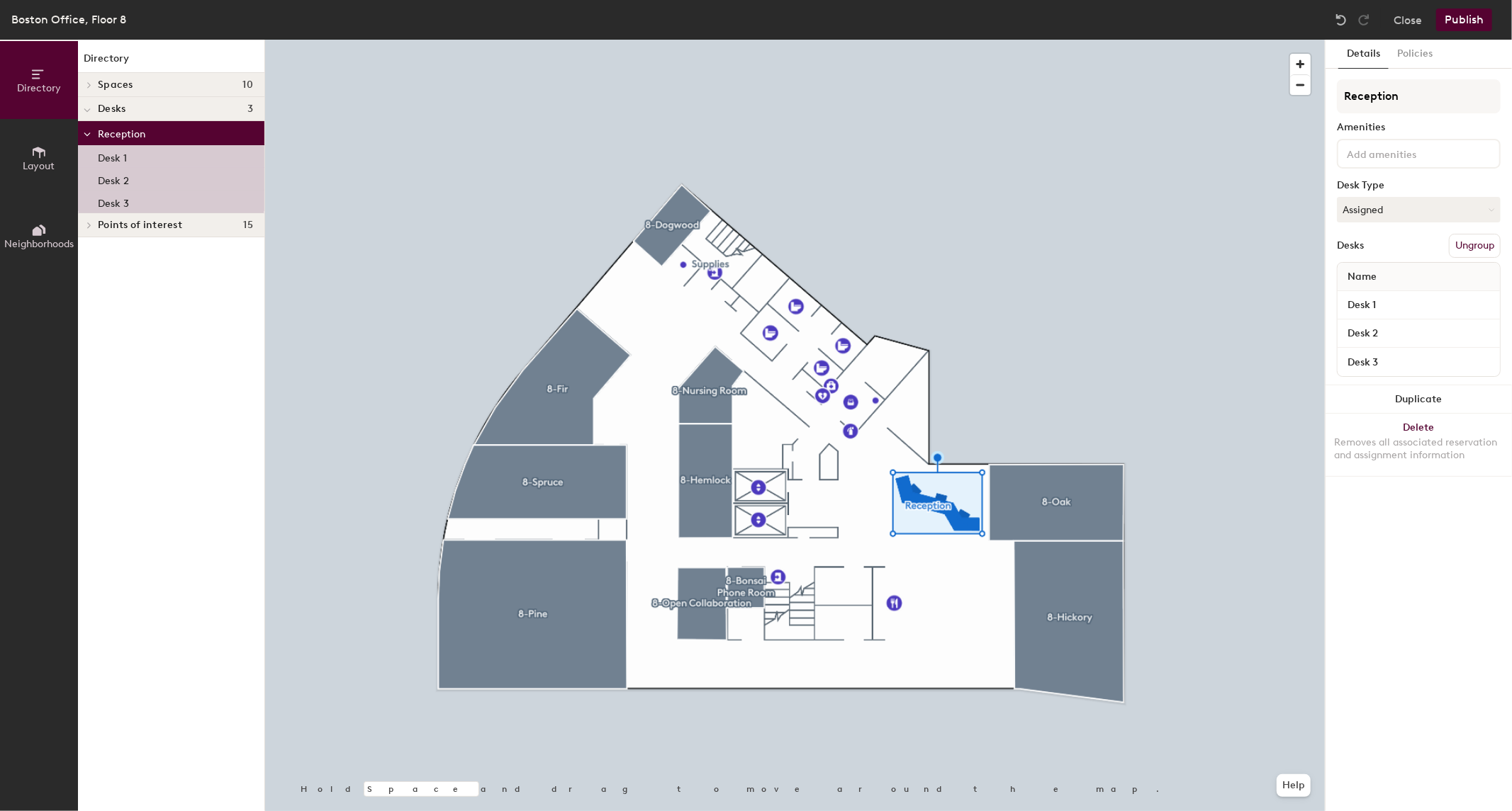
click at [1403, 241] on div "Desks Ungroup" at bounding box center [1419, 246] width 164 height 24
click at [1421, 567] on div "Details Policies Reception Amenities Desk Type Assigned Desks Ungroup Name Desk…" at bounding box center [1419, 425] width 186 height 771
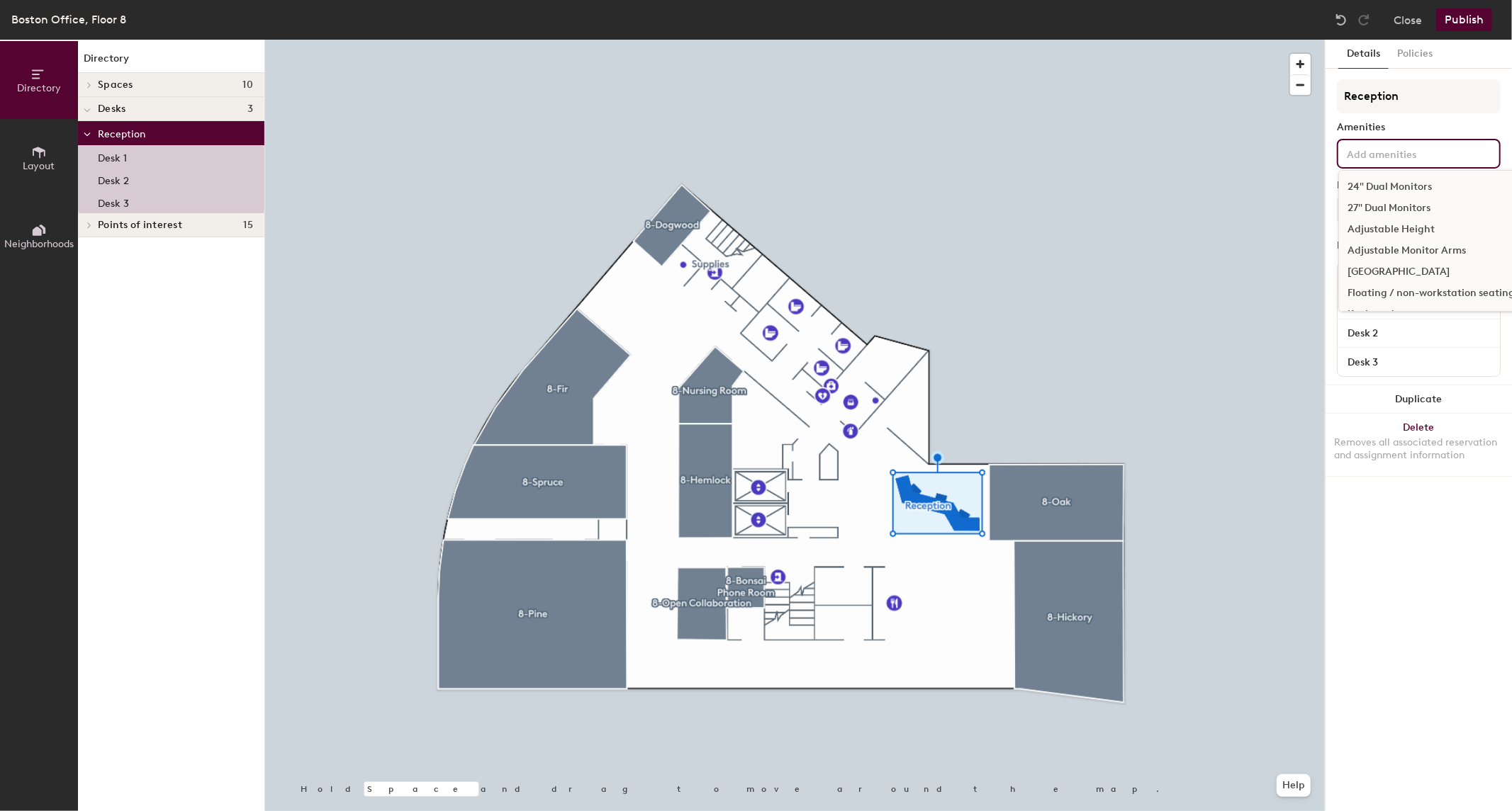
click at [1414, 157] on input at bounding box center [1407, 152] width 128 height 17
click at [1427, 266] on div "Wired Keyboard" at bounding box center [1431, 270] width 185 height 21
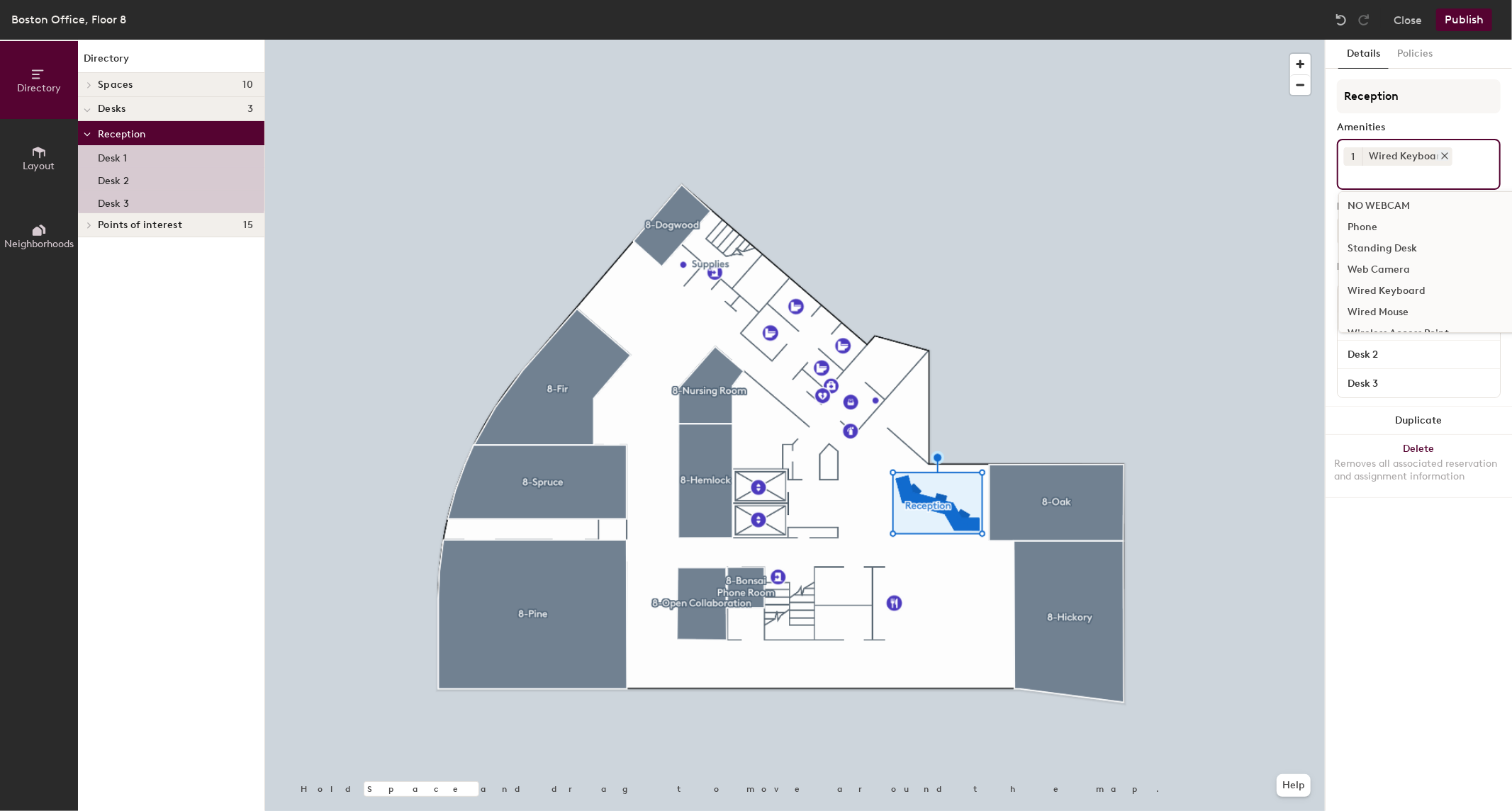
click at [1378, 154] on div "Wired Keyboard" at bounding box center [1407, 157] width 90 height 18
click at [1444, 153] on icon at bounding box center [1444, 156] width 10 height 10
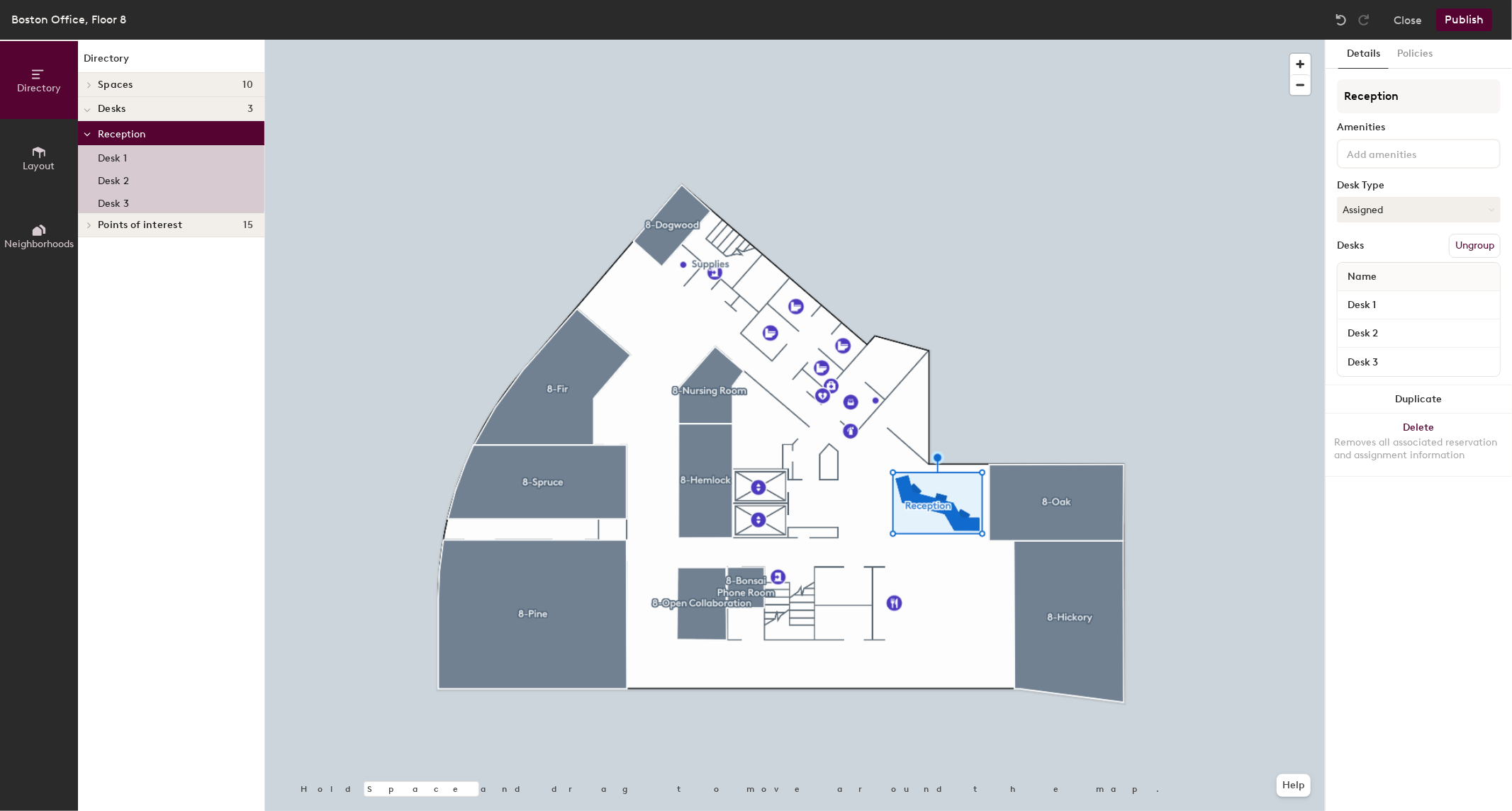
click at [1460, 23] on button "Publish" at bounding box center [1464, 20] width 56 height 23
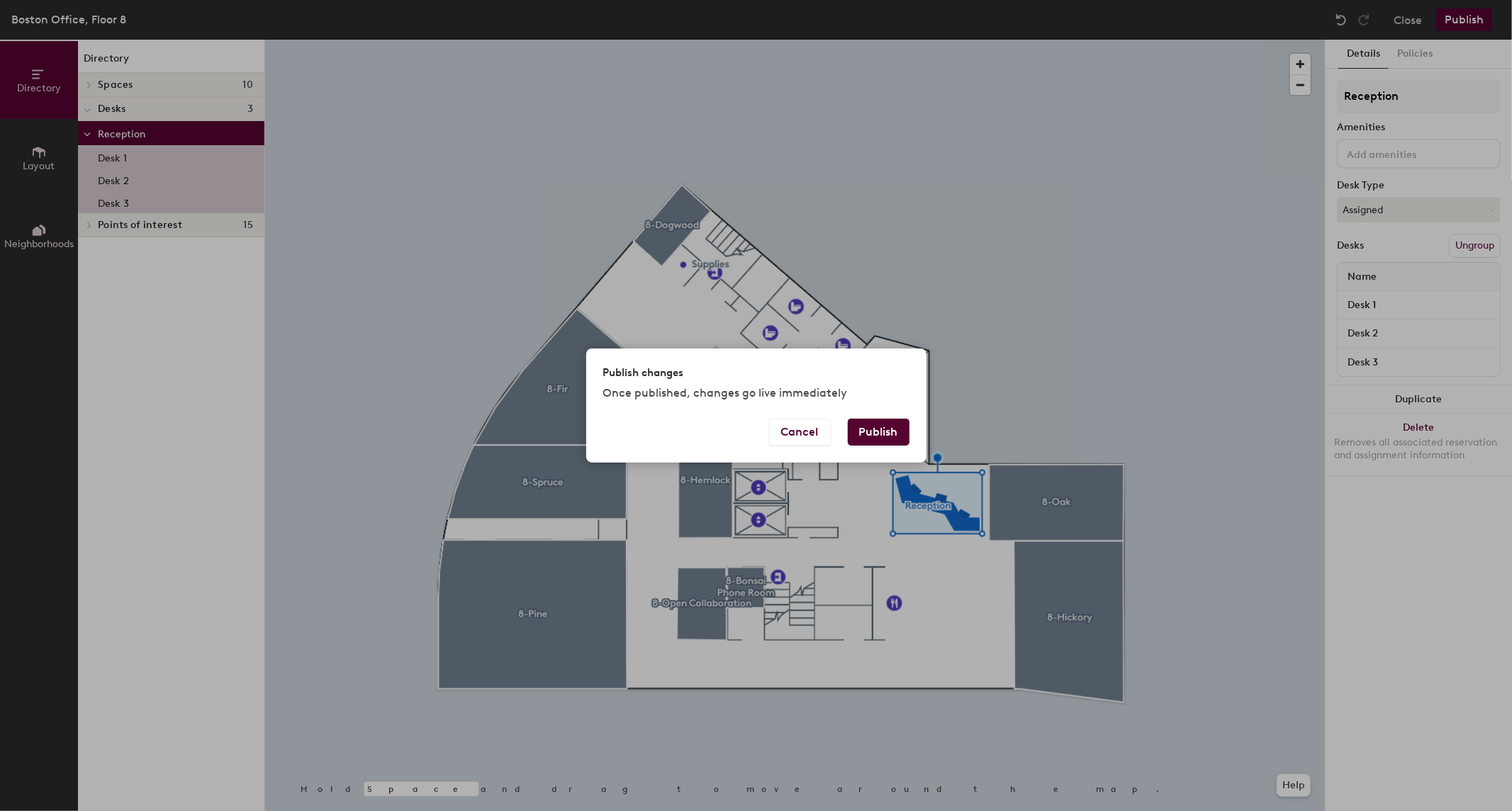
click at [895, 426] on button "Publish" at bounding box center [878, 432] width 62 height 27
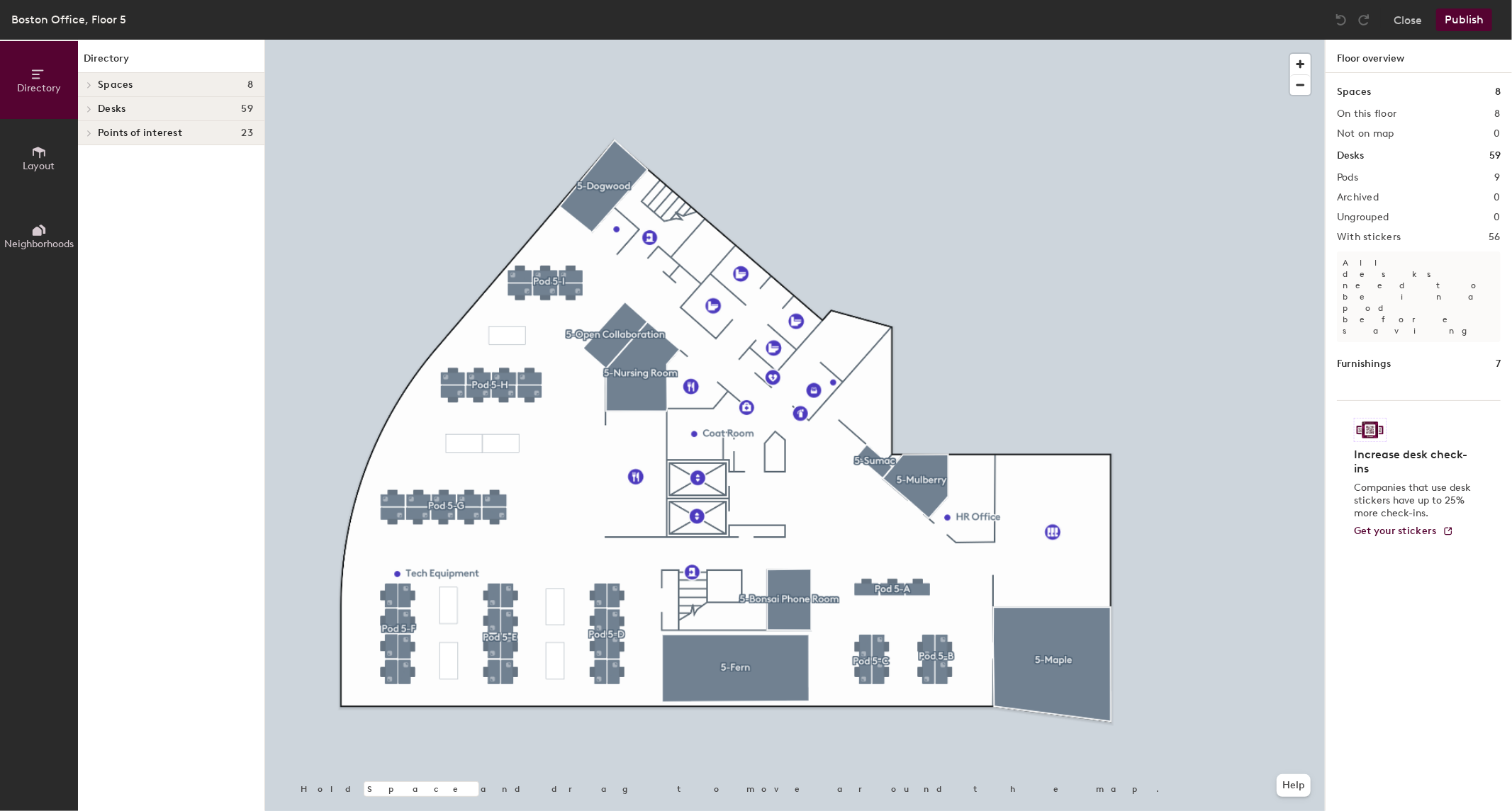
click at [954, 40] on div at bounding box center [795, 40] width 1059 height 0
click at [321, 40] on div at bounding box center [795, 40] width 1059 height 0
click at [159, 258] on div "Directory Spaces 8 5-Bonsai Phone Room 5-Dogwood 5-Fern 5-Maple 5-Mulberry 5-Nu…" at bounding box center [171, 425] width 186 height 771
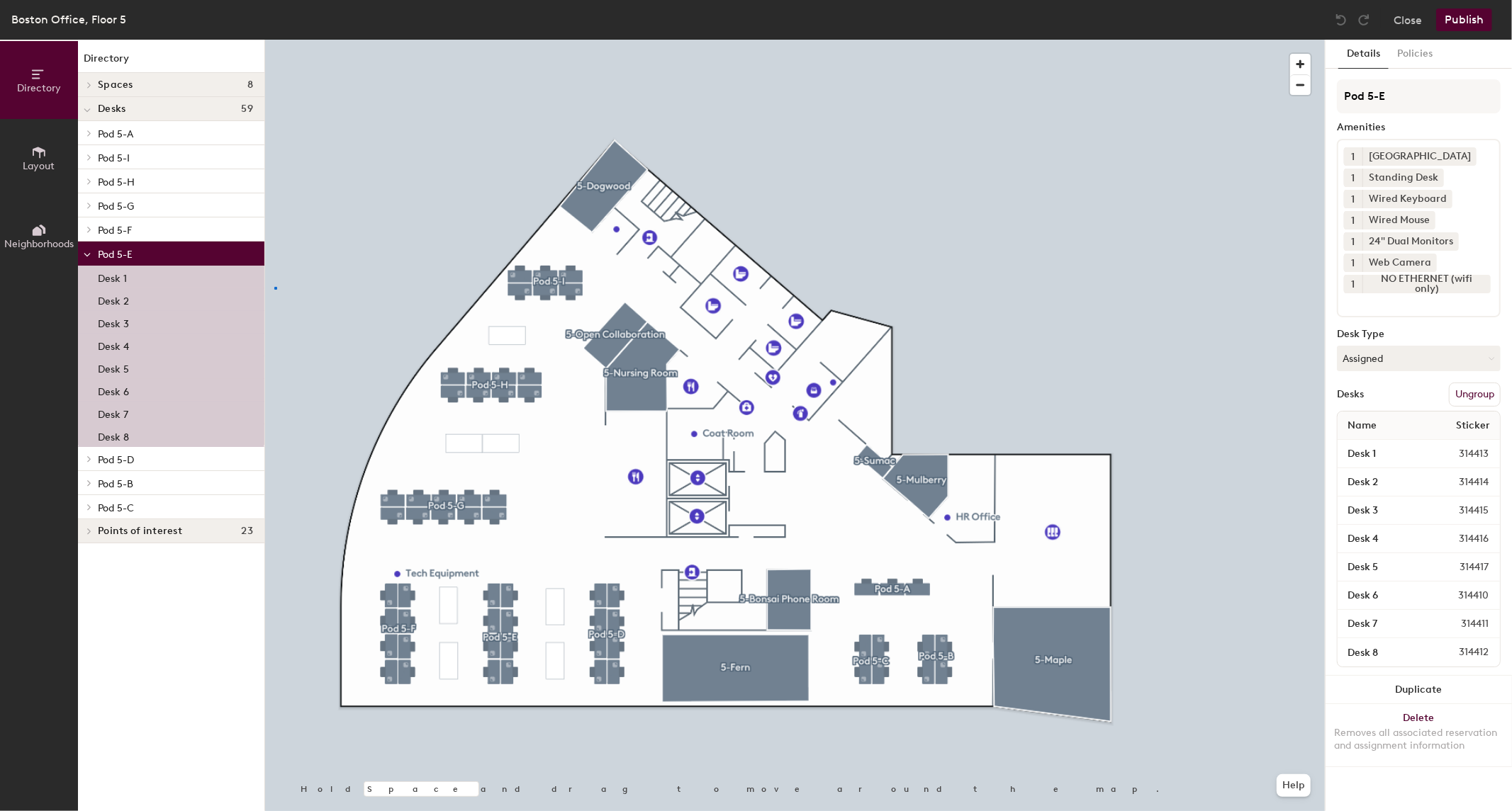
click at [275, 40] on div at bounding box center [795, 40] width 1059 height 0
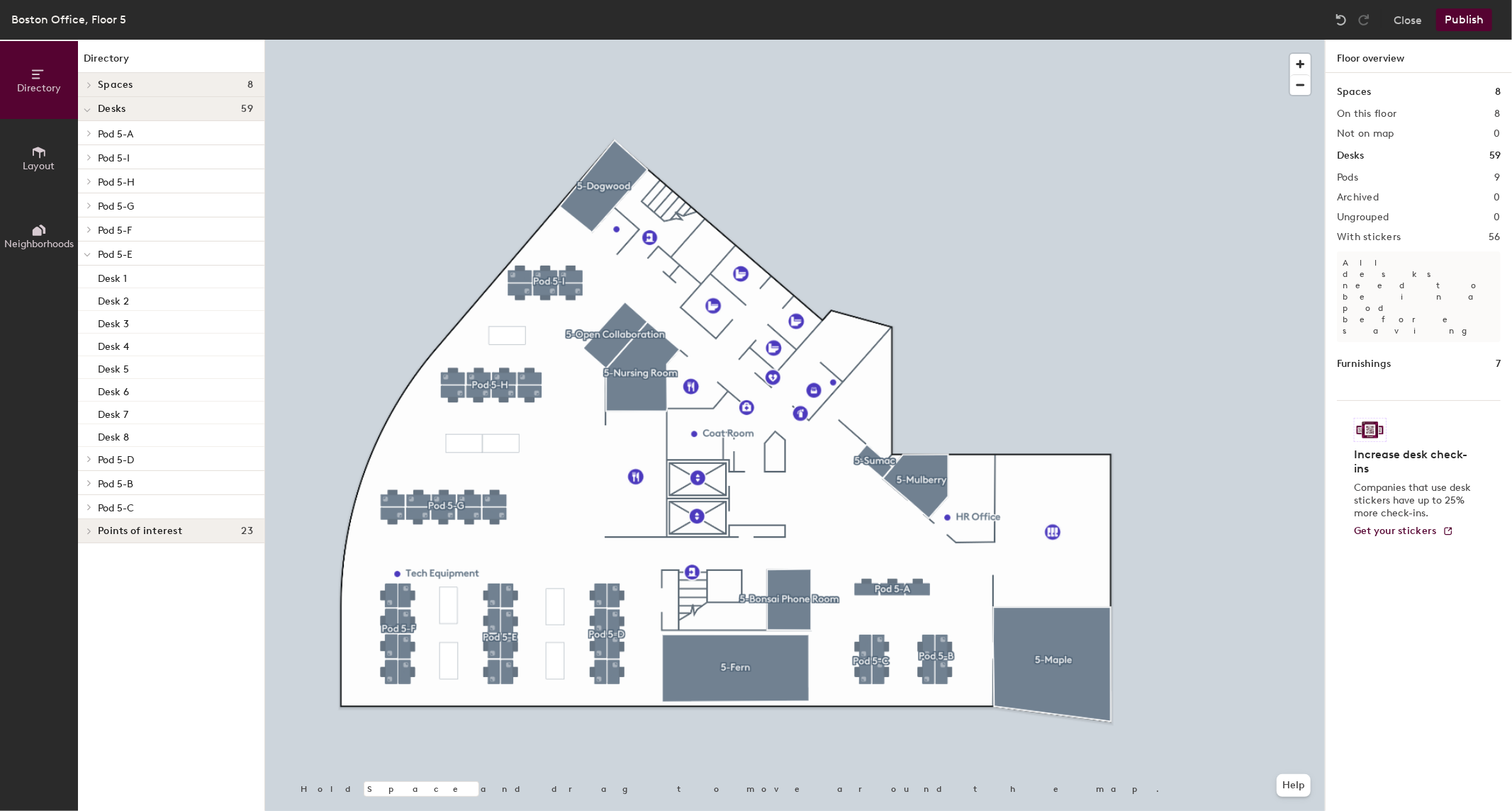
click at [26, 260] on button "Neighborhoods" at bounding box center [39, 236] width 78 height 78
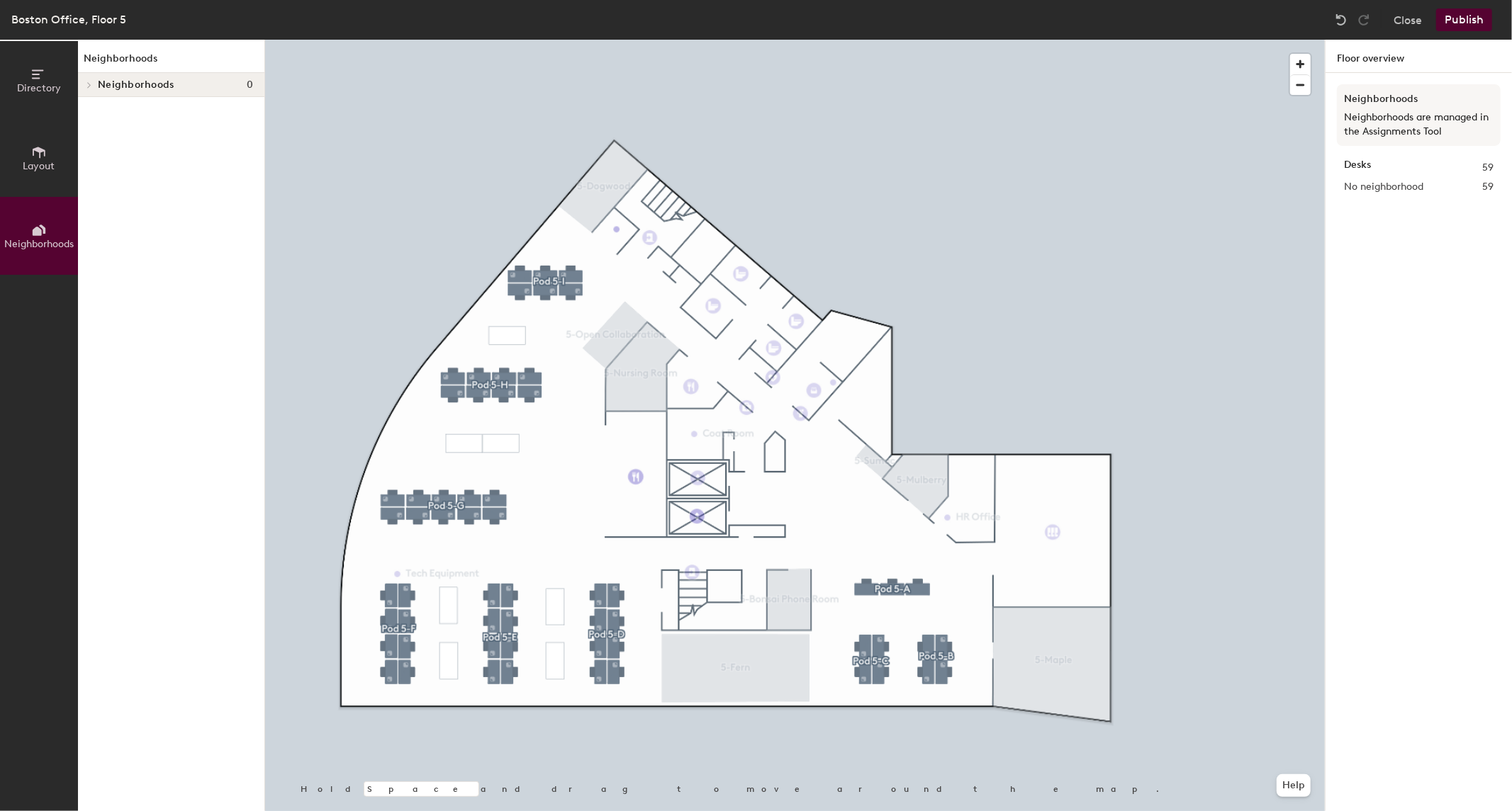
click at [100, 73] on div "Neighborhoods 0" at bounding box center [171, 85] width 186 height 24
click at [144, 109] on div "Neighborhoods Neighborhoods 0" at bounding box center [171, 425] width 186 height 771
click at [1416, 124] on p "Neighborhoods are managed in the Assignments Tool" at bounding box center [1418, 124] width 149 height 28
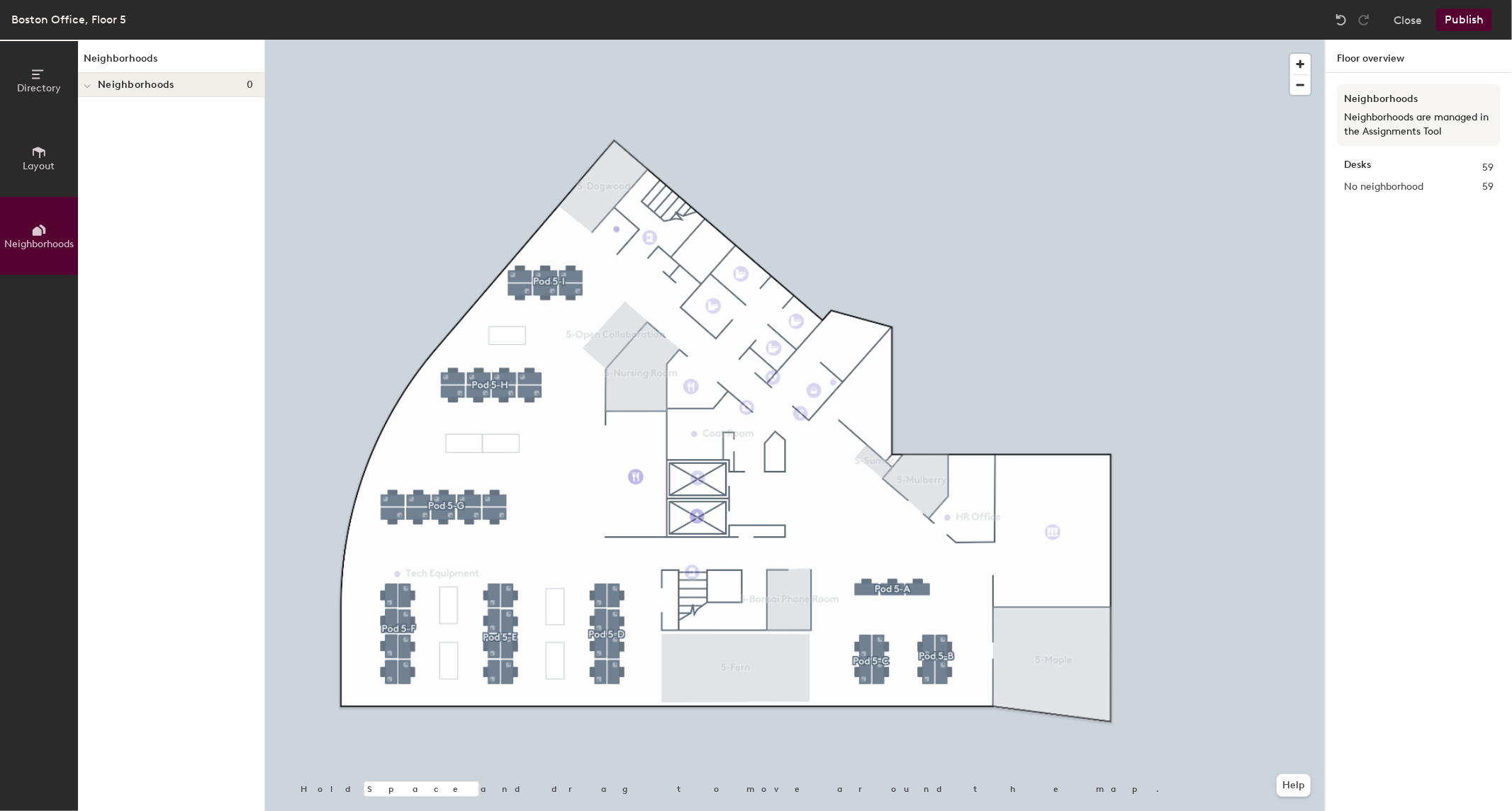
click at [1408, 292] on div "Neighborhoods Neighborhoods are managed in the Assignments Tool Desks 59 No nei…" at bounding box center [1419, 459] width 186 height 771
click at [1408, 280] on div "Neighborhoods Neighborhoods are managed in the Assignments Tool Desks 59 No nei…" at bounding box center [1419, 459] width 186 height 771
click at [40, 61] on button "Directory" at bounding box center [39, 80] width 78 height 78
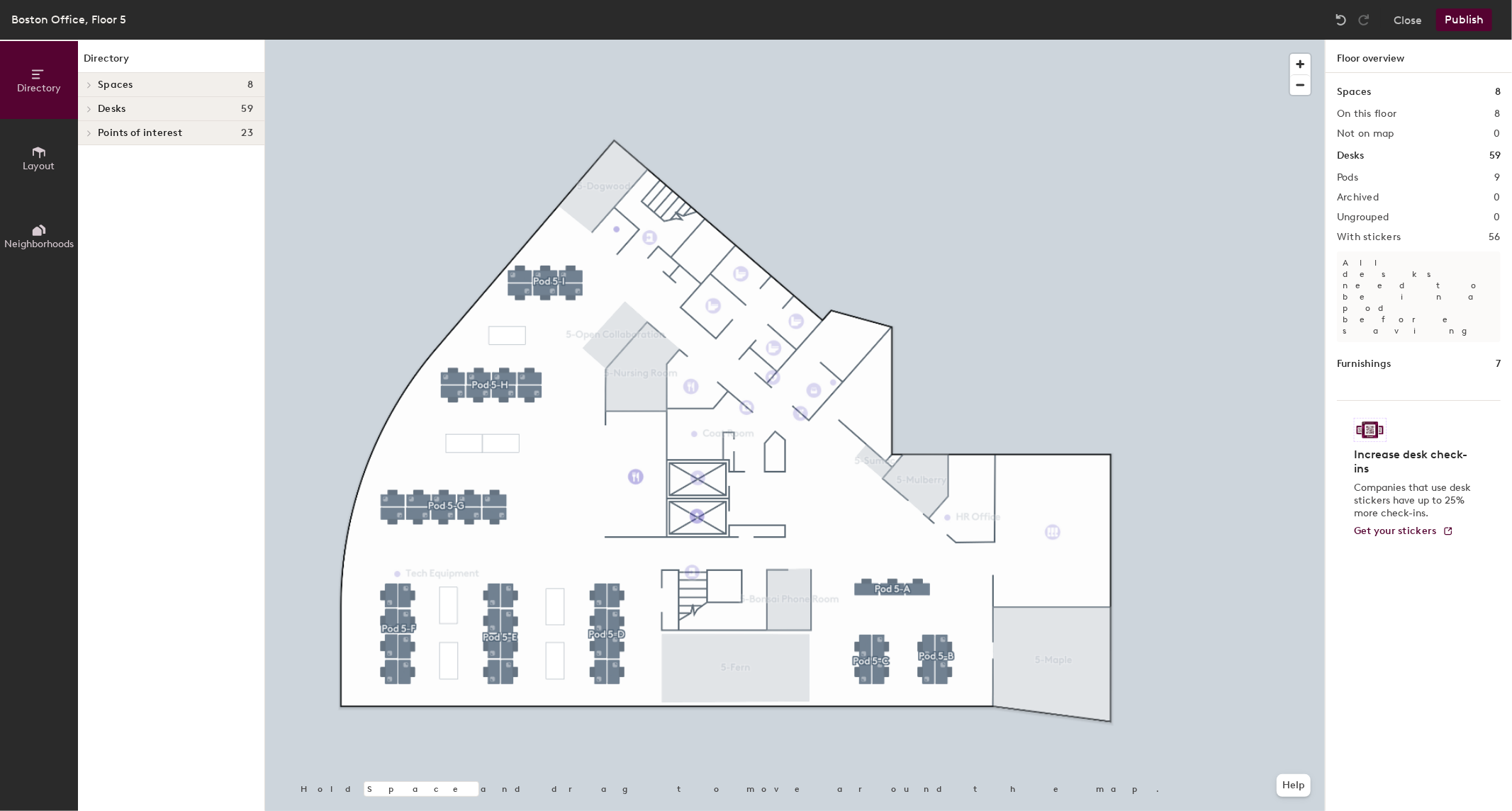
click at [28, 171] on button "Layout" at bounding box center [39, 157] width 78 height 78
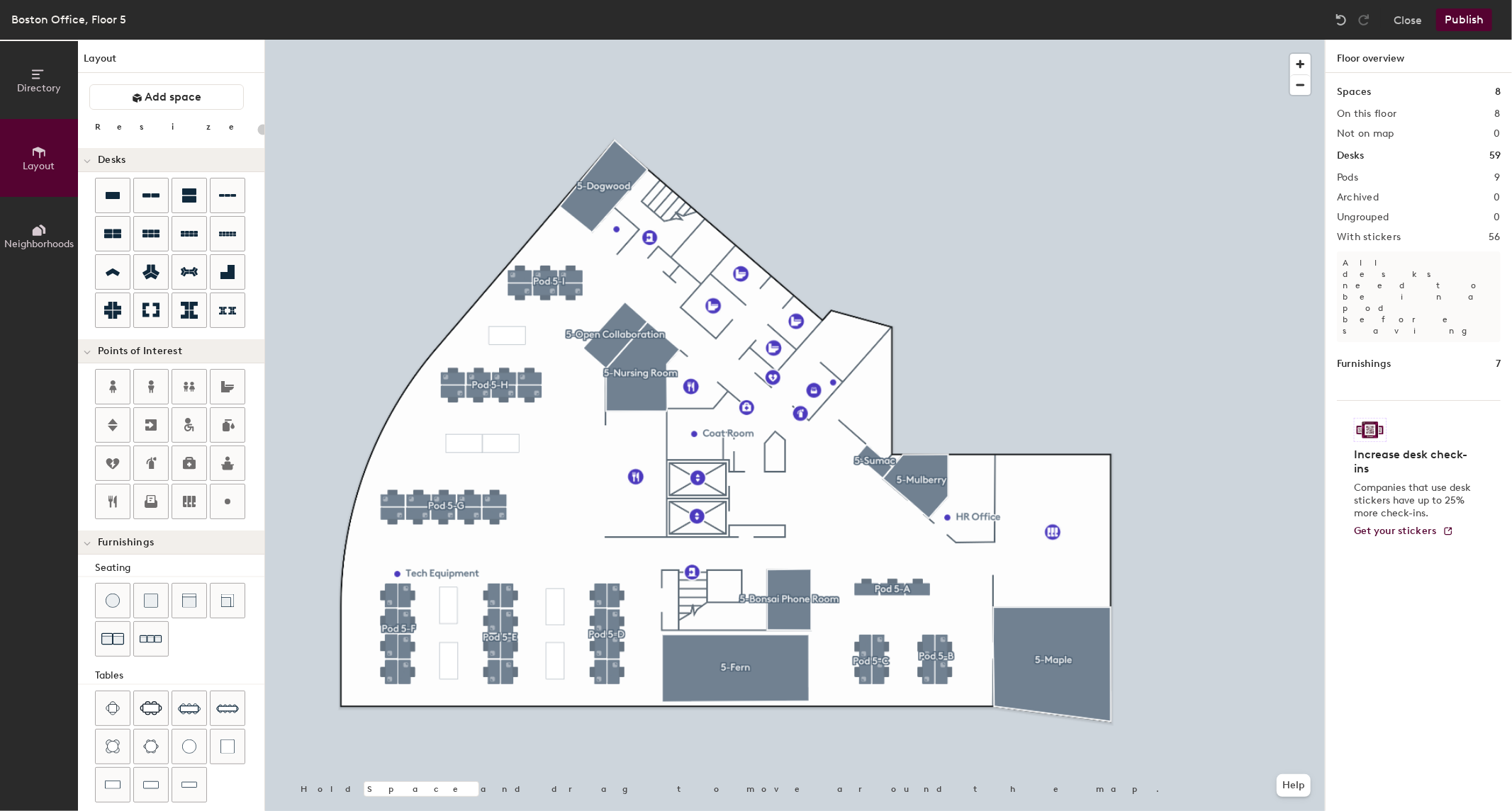
click at [23, 96] on button "Directory" at bounding box center [39, 80] width 78 height 78
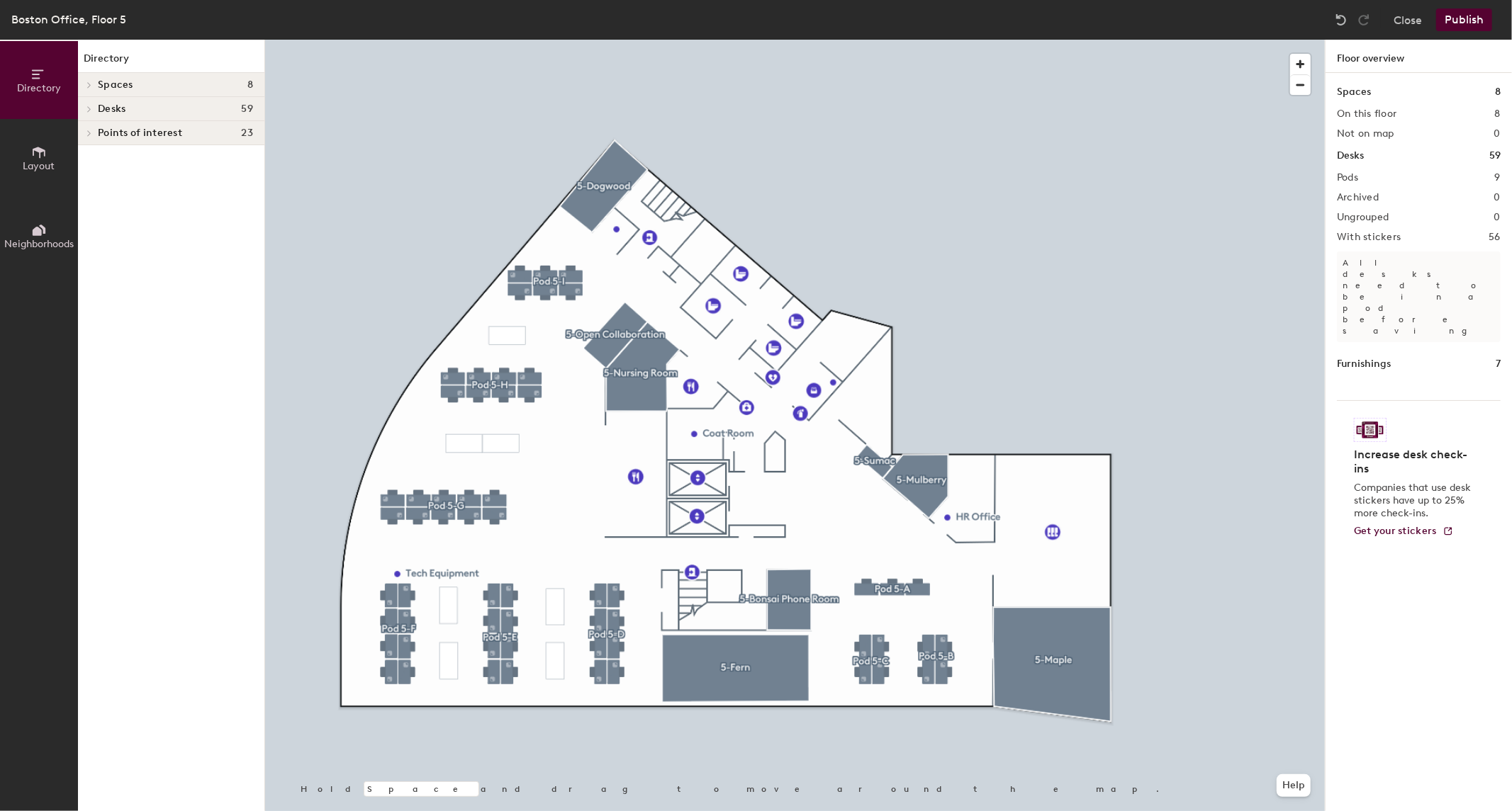
click at [105, 104] on span "Desks" at bounding box center [112, 110] width 28 height 12
click at [112, 87] on span "Spaces" at bounding box center [115, 85] width 35 height 12
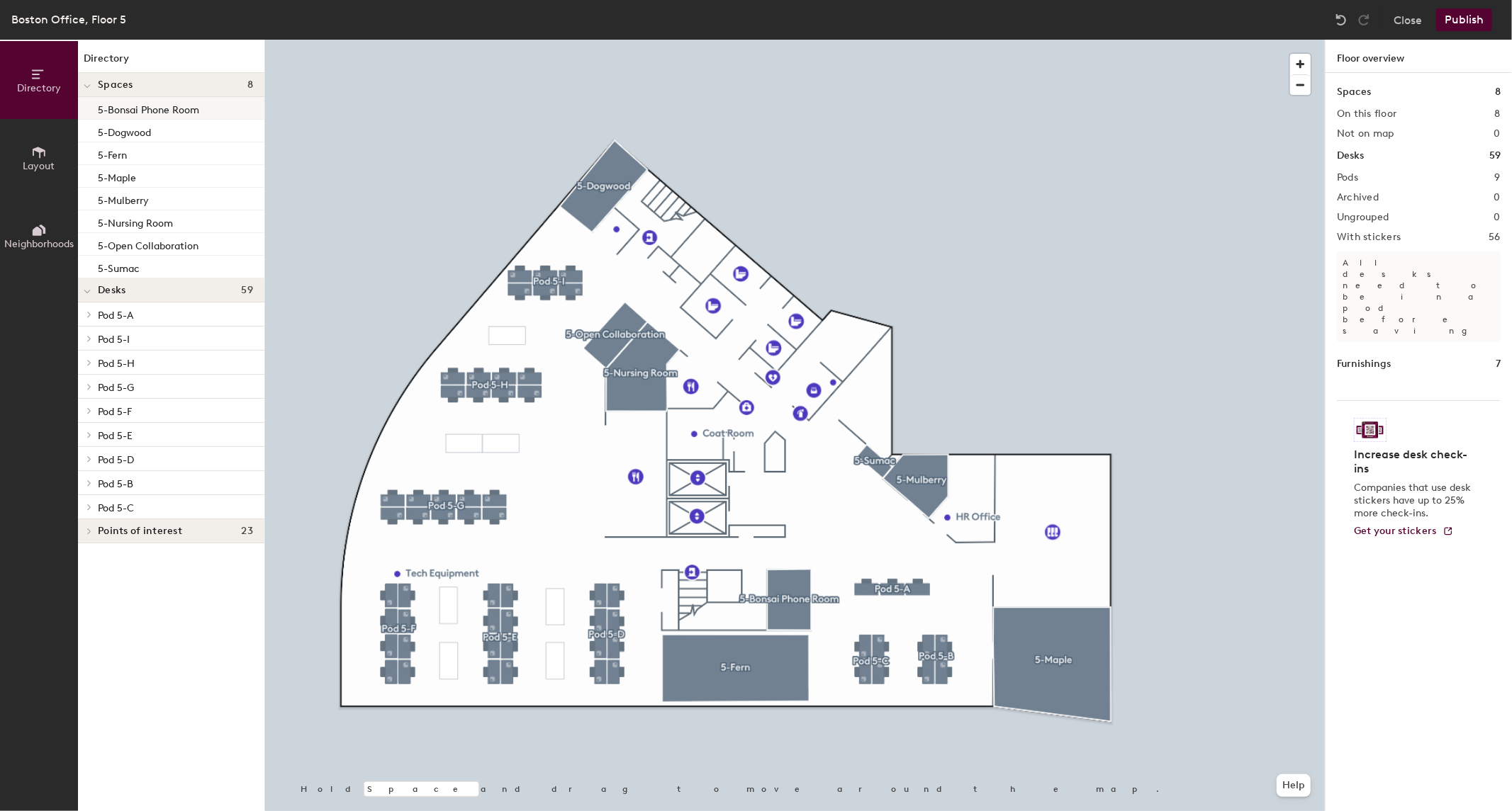
click at [114, 103] on p "5-Bonsai Phone Room" at bounding box center [148, 108] width 101 height 16
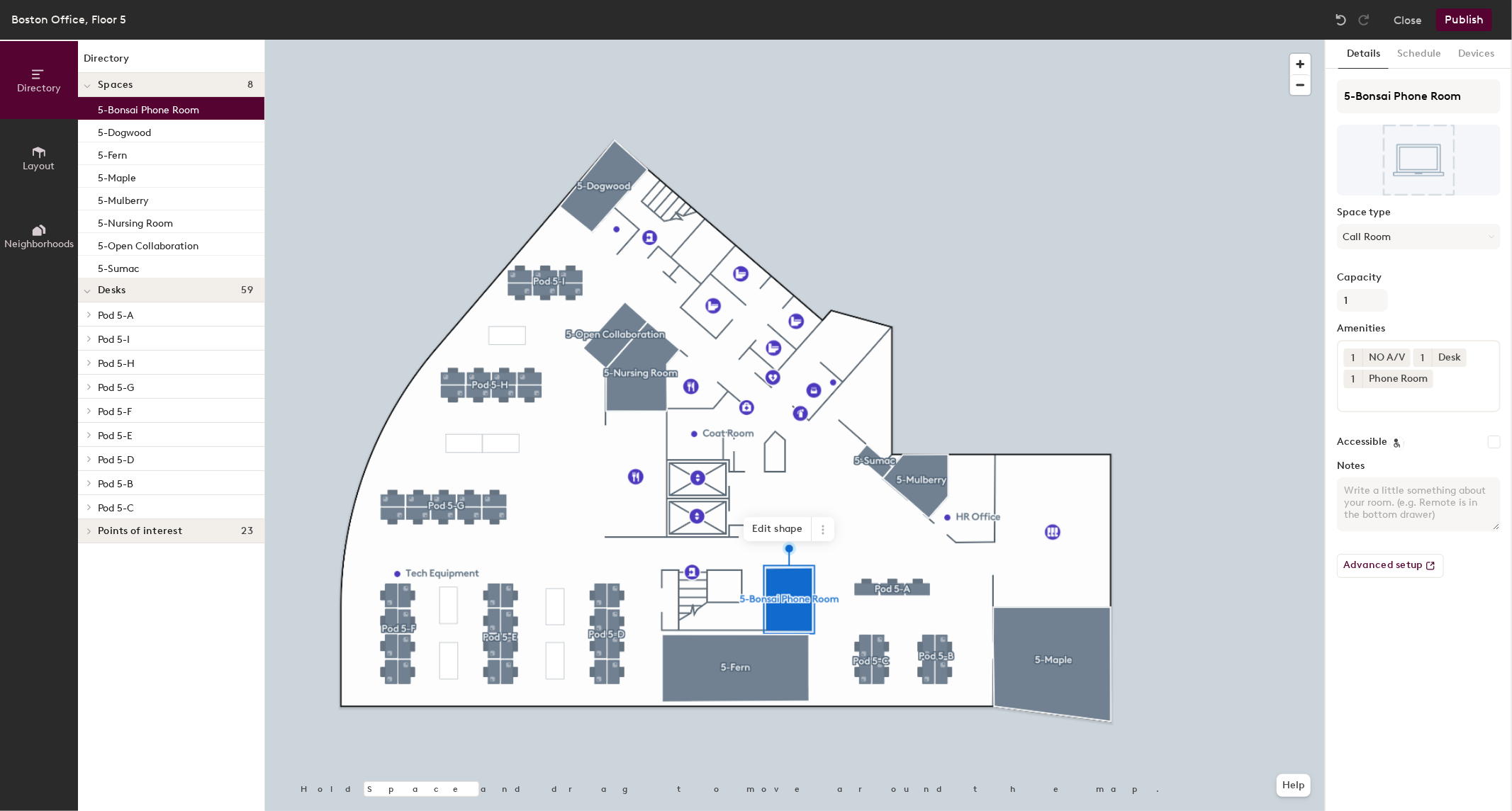
click at [166, 366] on p "Pod 5-H" at bounding box center [176, 363] width 155 height 18
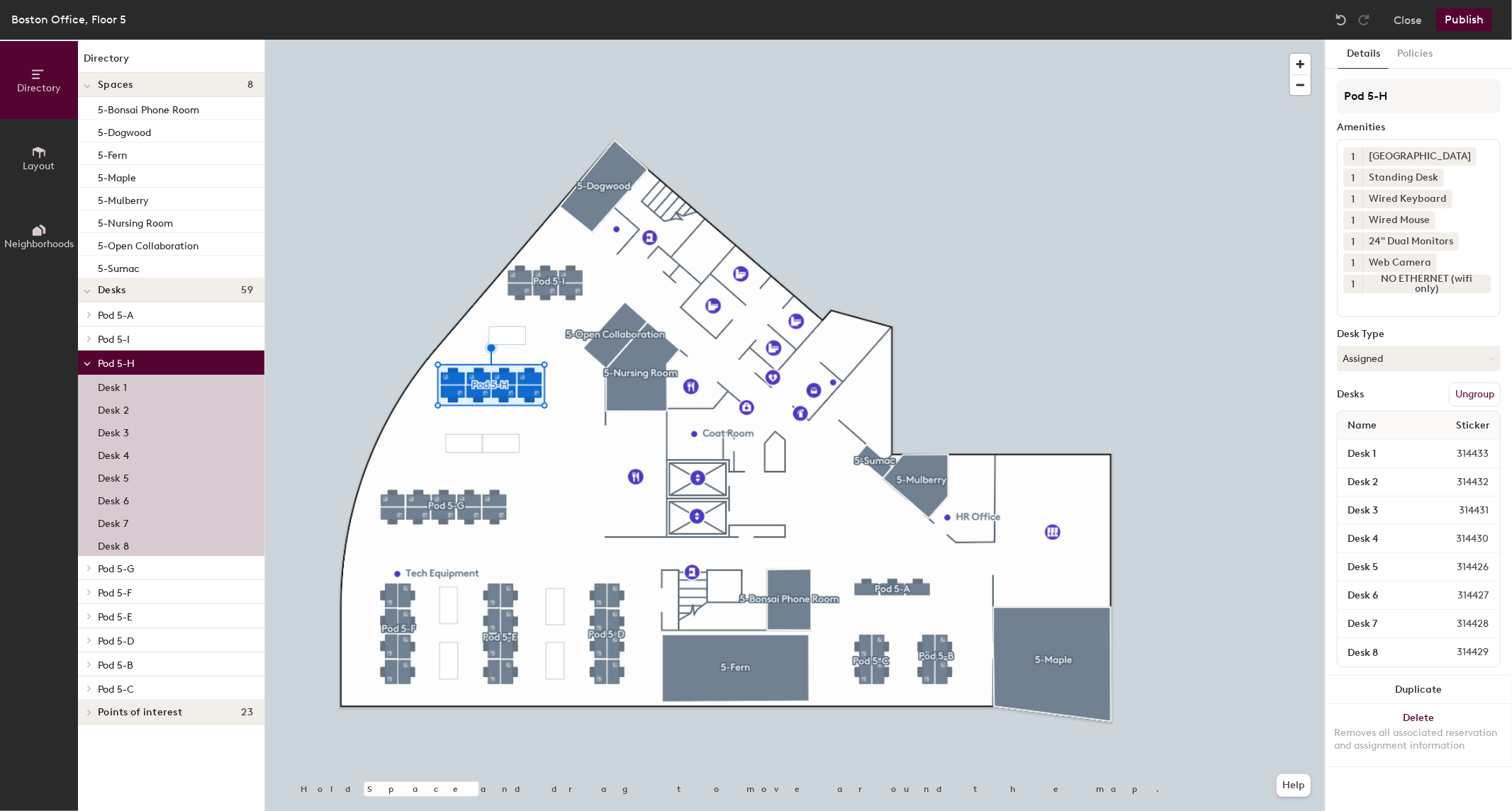
click at [1393, 12] on div "Close Publish" at bounding box center [1415, 20] width 171 height 23
click at [1397, 17] on button "Close" at bounding box center [1407, 20] width 28 height 23
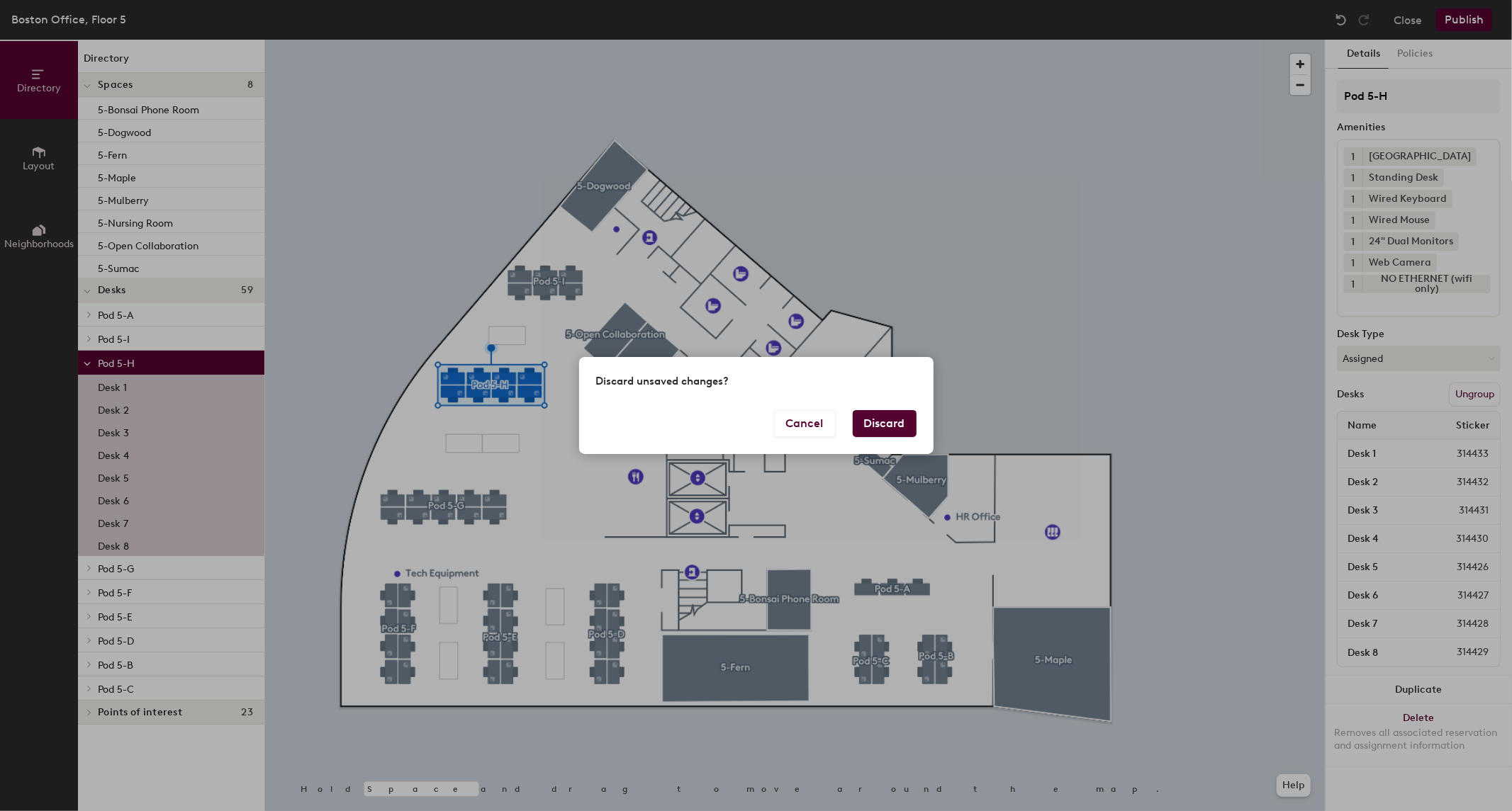
click at [873, 417] on button "Discard" at bounding box center [884, 424] width 63 height 27
